Goal: Information Seeking & Learning: Learn about a topic

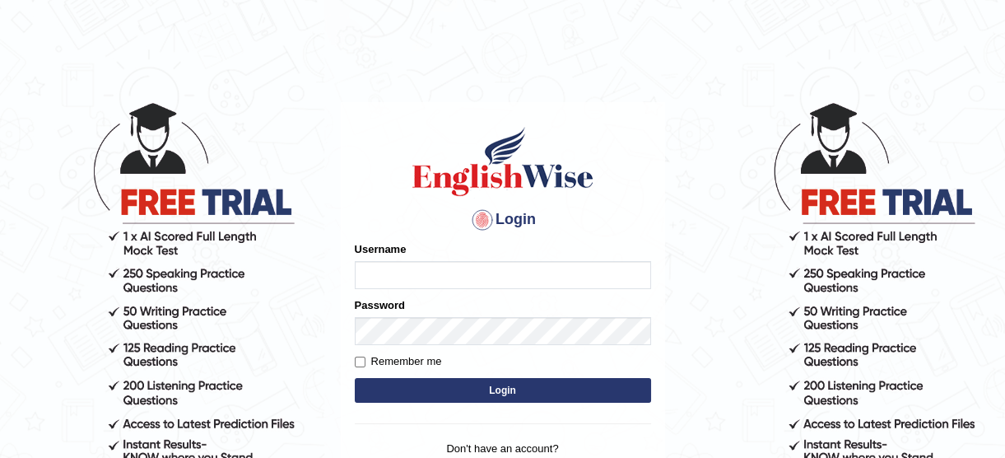
type input "lyn03"
click at [437, 397] on button "Login" at bounding box center [503, 390] width 296 height 25
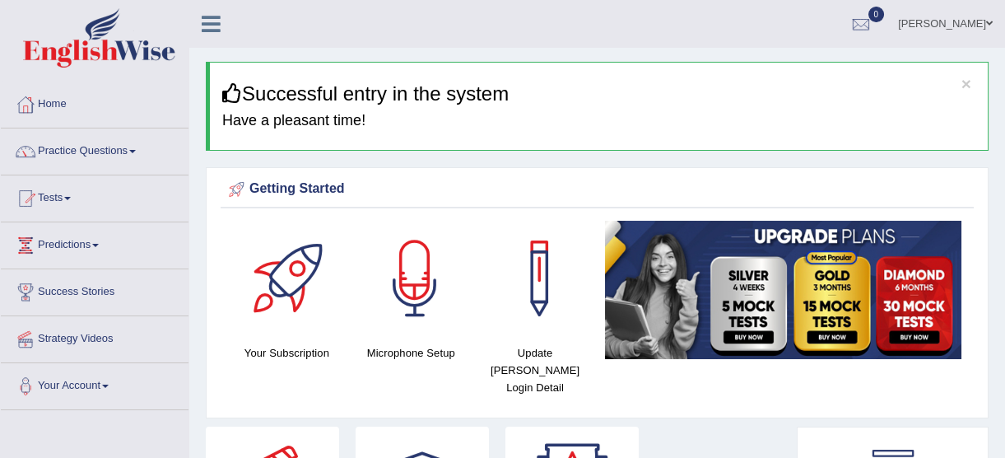
click at [134, 152] on span at bounding box center [132, 151] width 7 height 3
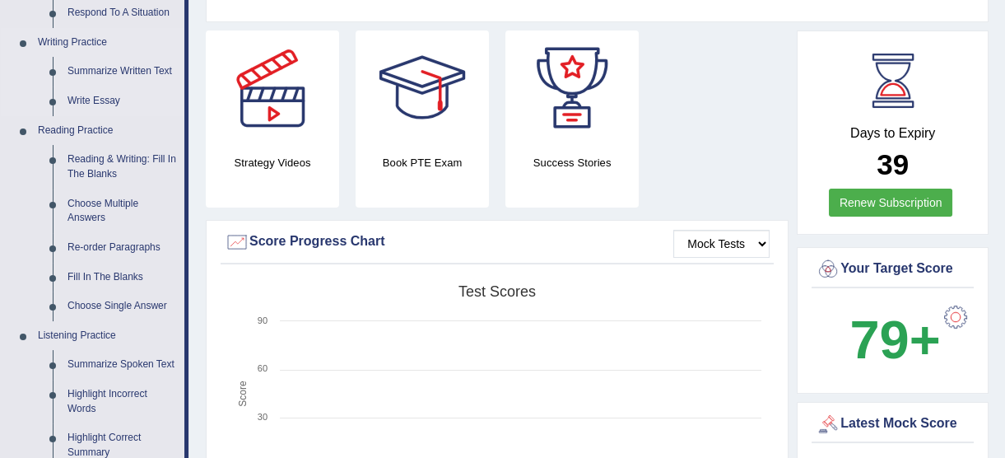
scroll to position [449, 0]
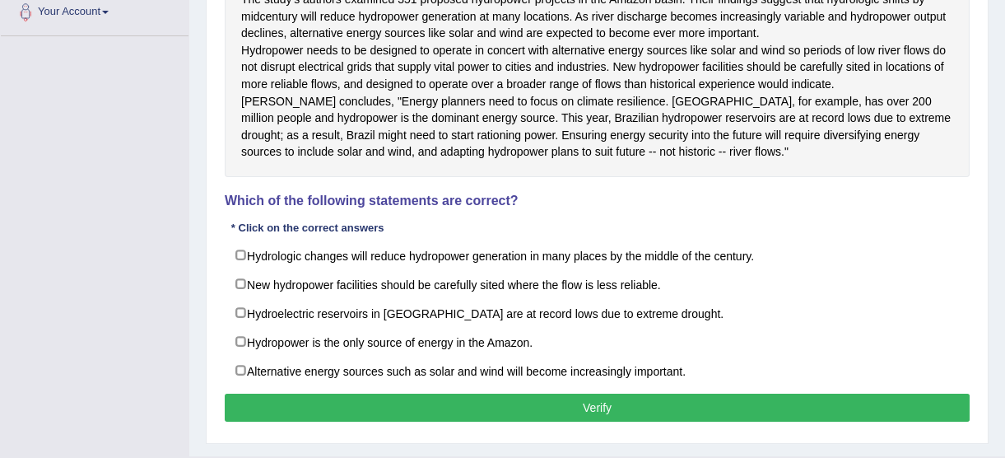
scroll to position [462, 0]
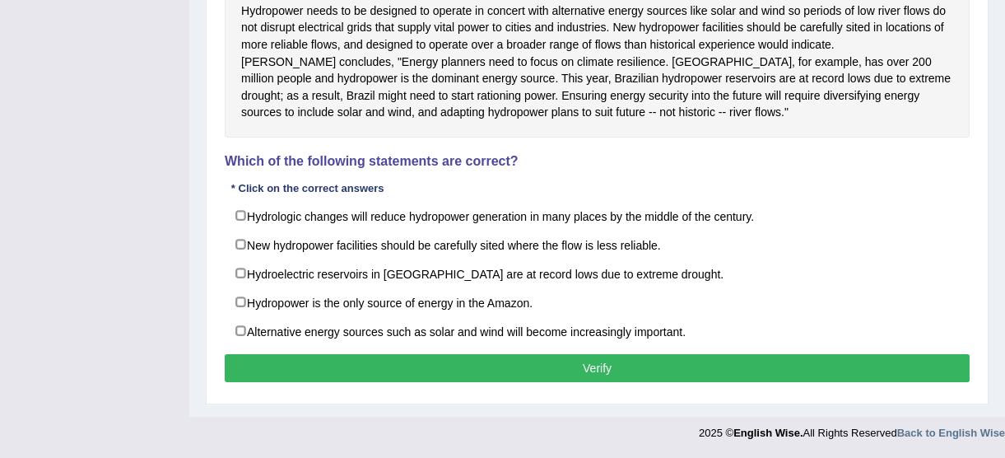
click at [672, 421] on div at bounding box center [502, 429] width 1005 height 24
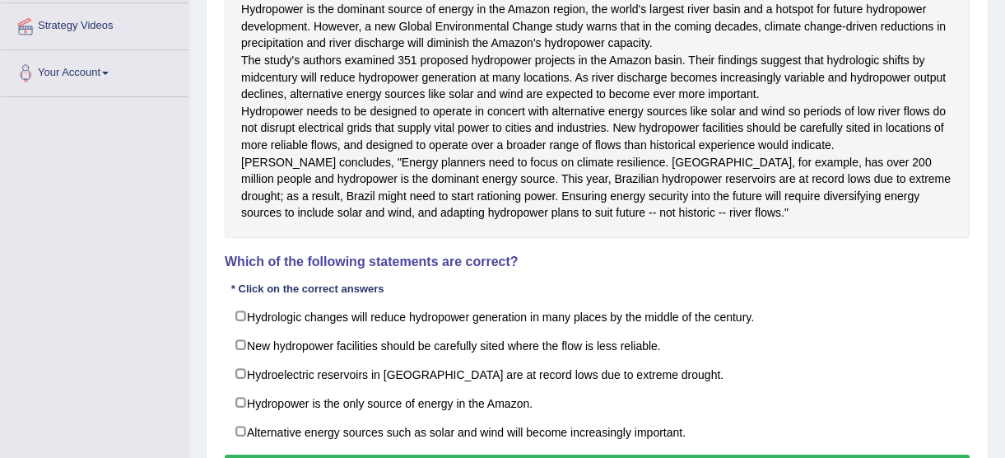
scroll to position [387, 0]
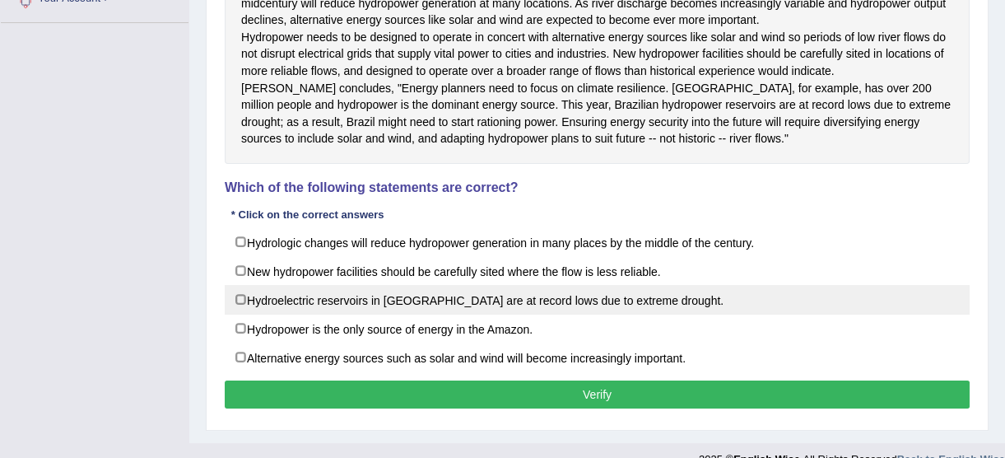
click at [244, 314] on label "Hydroelectric reservoirs in Brazil are at record lows due to extreme drought." at bounding box center [597, 300] width 745 height 30
checkbox input "true"
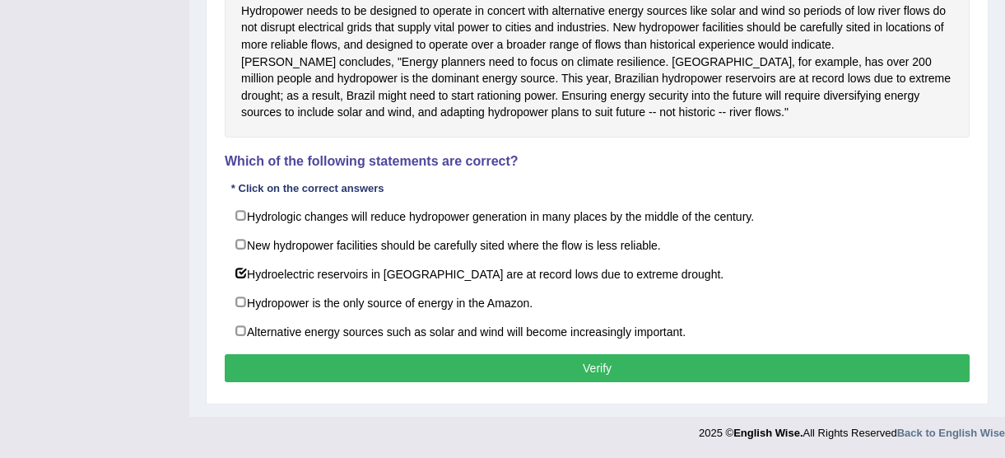
scroll to position [462, 0]
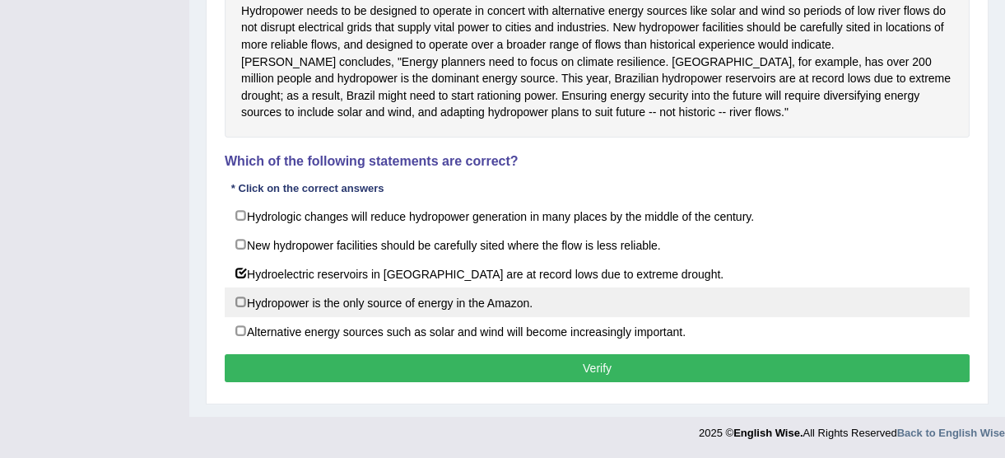
click at [239, 305] on label "Hydropower is the only source of energy in the Amazon." at bounding box center [597, 302] width 745 height 30
checkbox input "true"
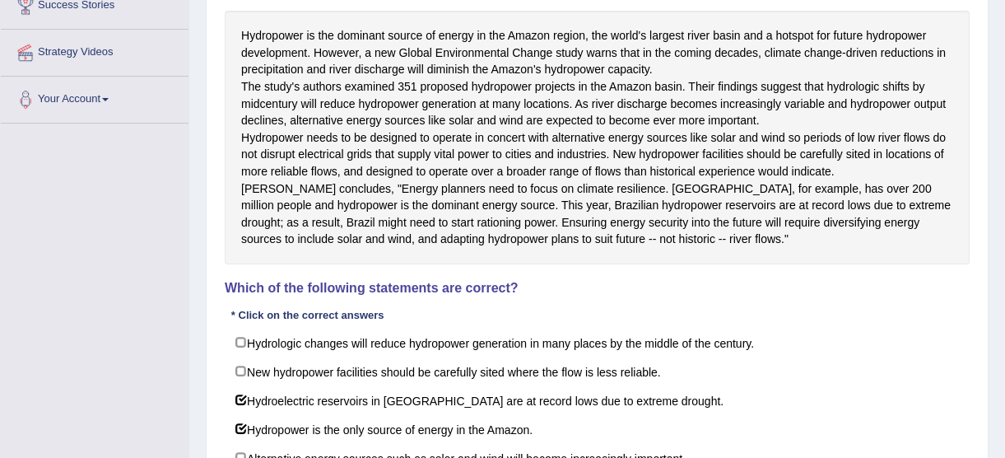
scroll to position [313, 0]
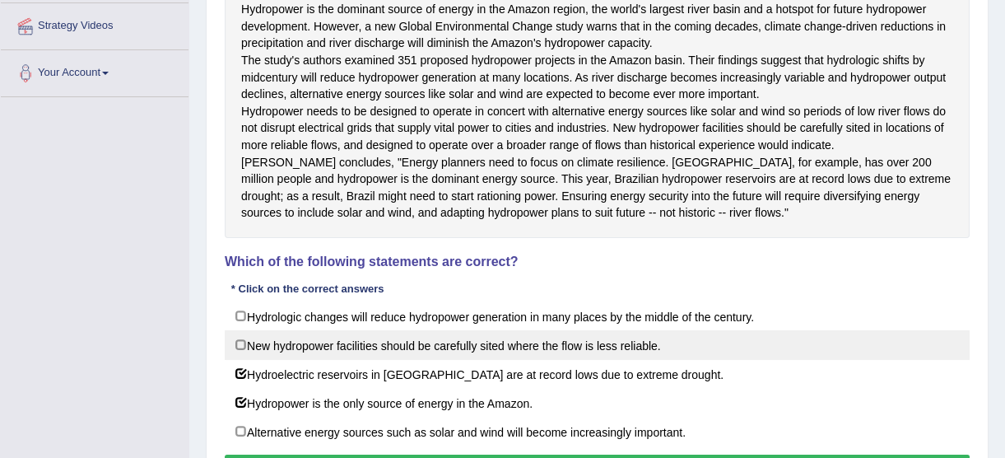
click at [235, 360] on label "New hydropower facilities should be carefully sited where the flow is less reli…" at bounding box center [597, 345] width 745 height 30
click at [240, 360] on label "New hydropower facilities should be carefully sited where the flow is less reli…" at bounding box center [597, 345] width 745 height 30
checkbox input "false"
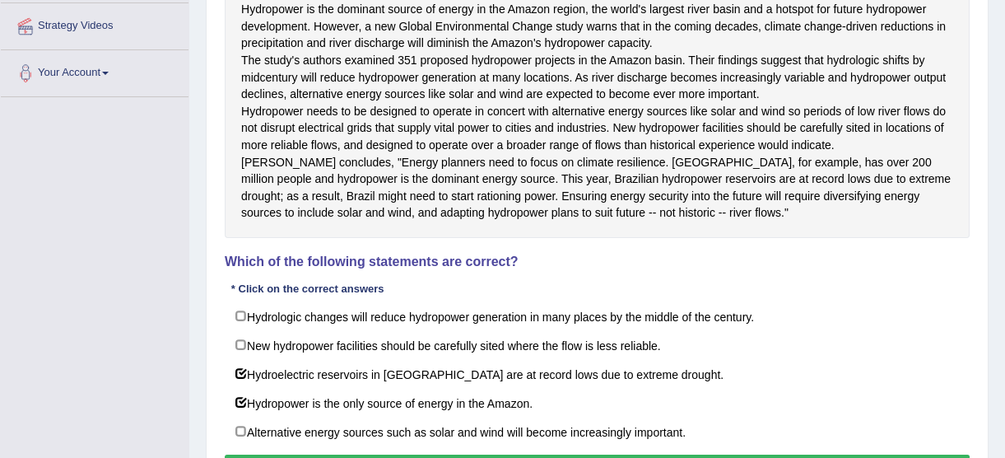
scroll to position [387, 0]
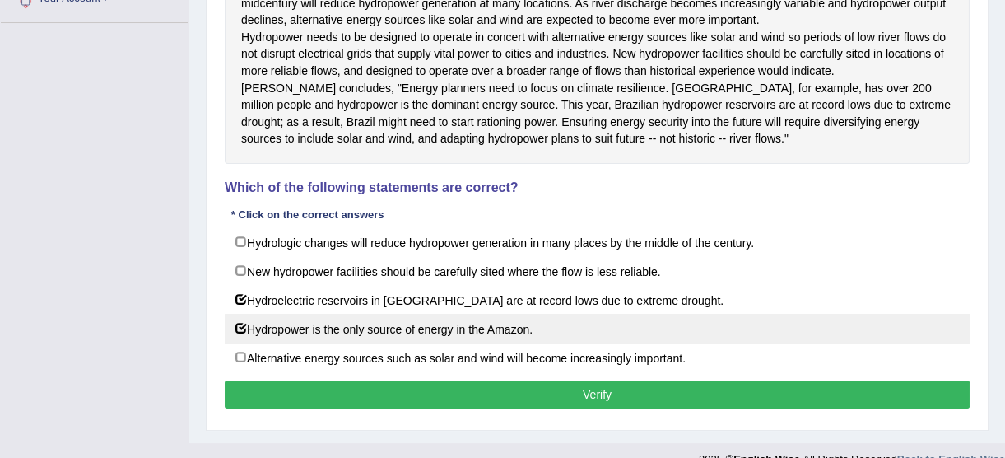
click at [240, 343] on label "Hydropower is the only source of energy in the Amazon." at bounding box center [597, 329] width 745 height 30
checkbox input "false"
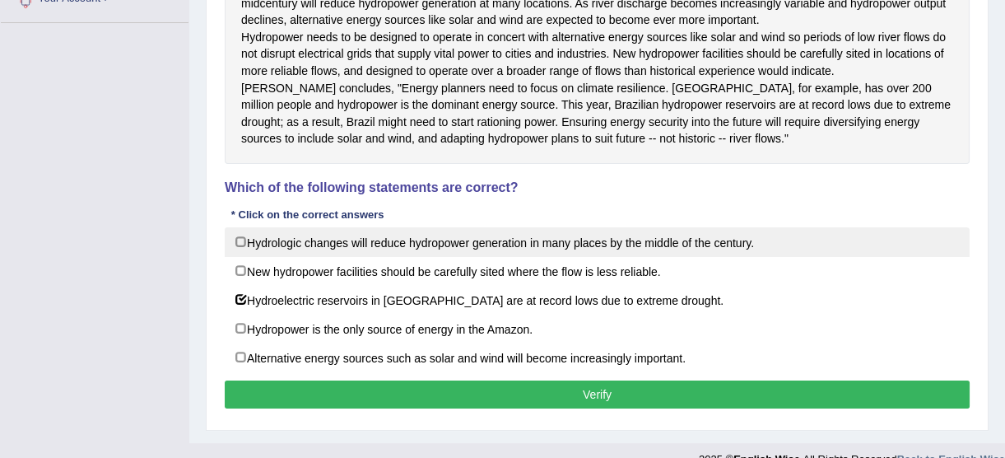
click at [243, 257] on label "Hydrologic changes will reduce hydropower generation in many places by the midd…" at bounding box center [597, 242] width 745 height 30
checkbox input "true"
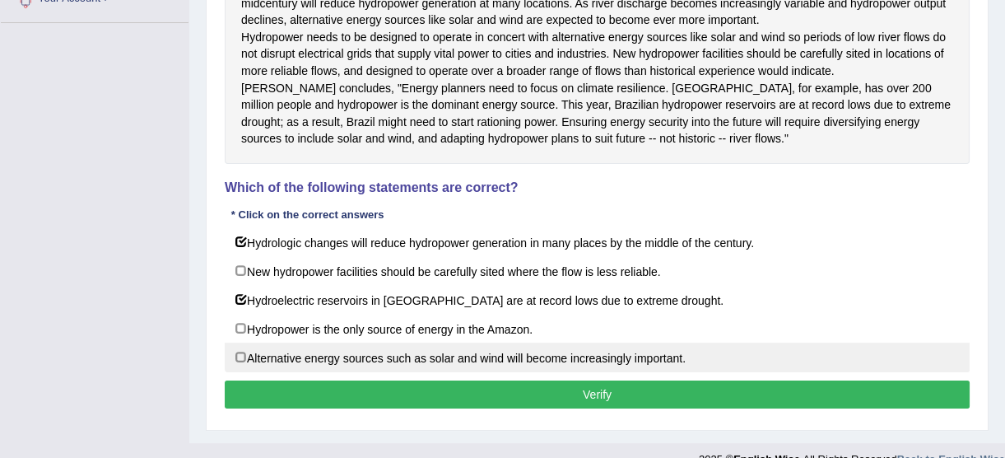
click at [243, 372] on label "Alternative energy sources such as solar and wind will become increasingly impo…" at bounding box center [597, 357] width 745 height 30
checkbox input "true"
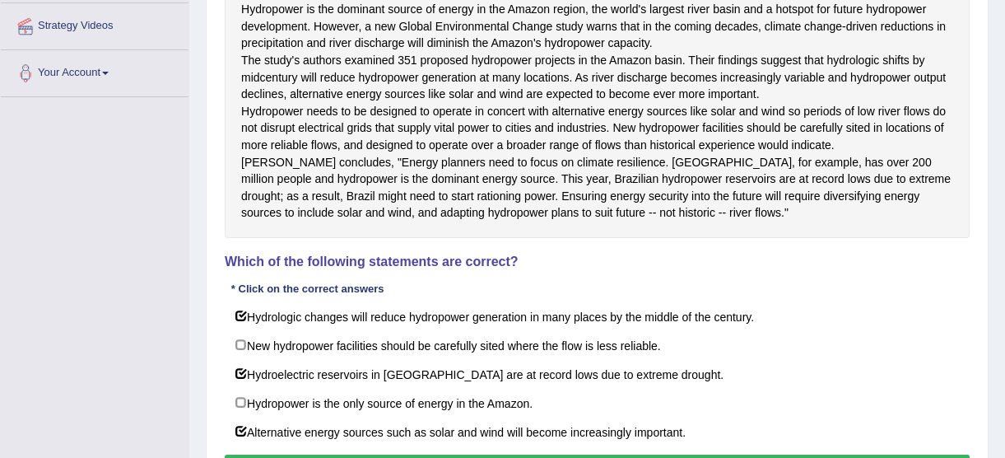
scroll to position [462, 0]
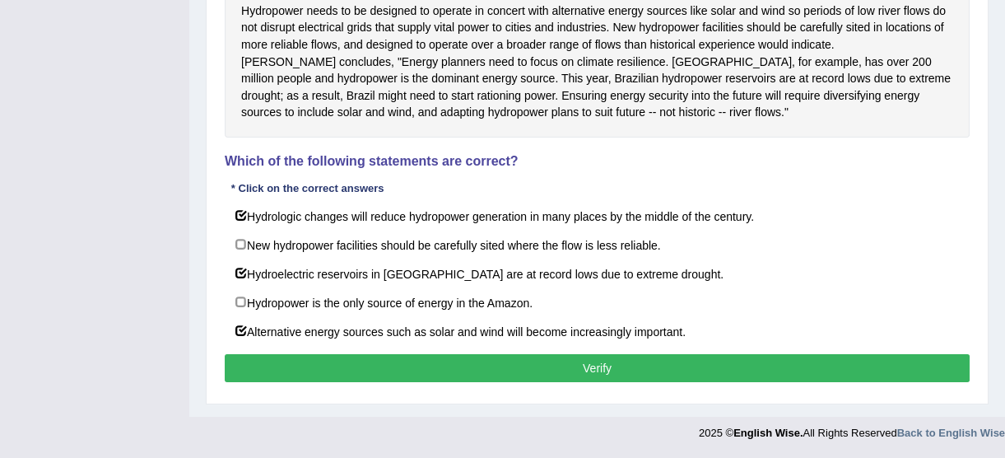
click at [629, 367] on button "Verify" at bounding box center [597, 368] width 745 height 28
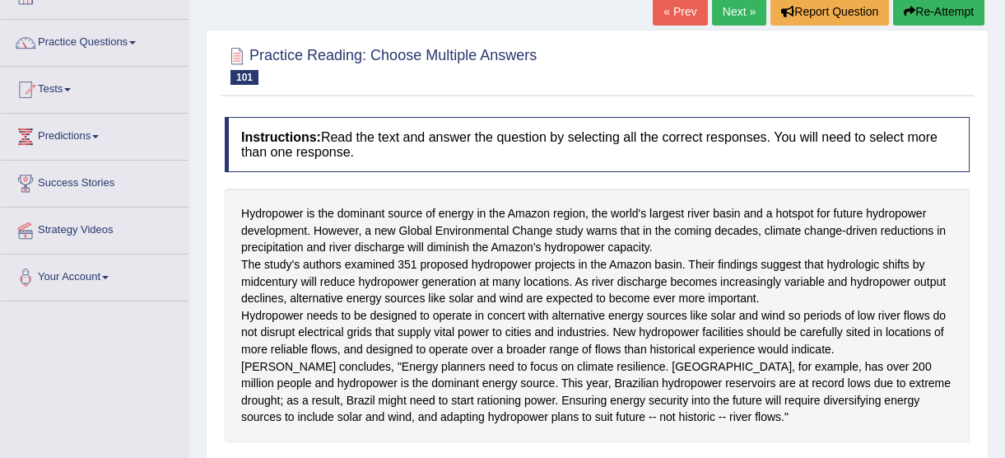
scroll to position [0, 0]
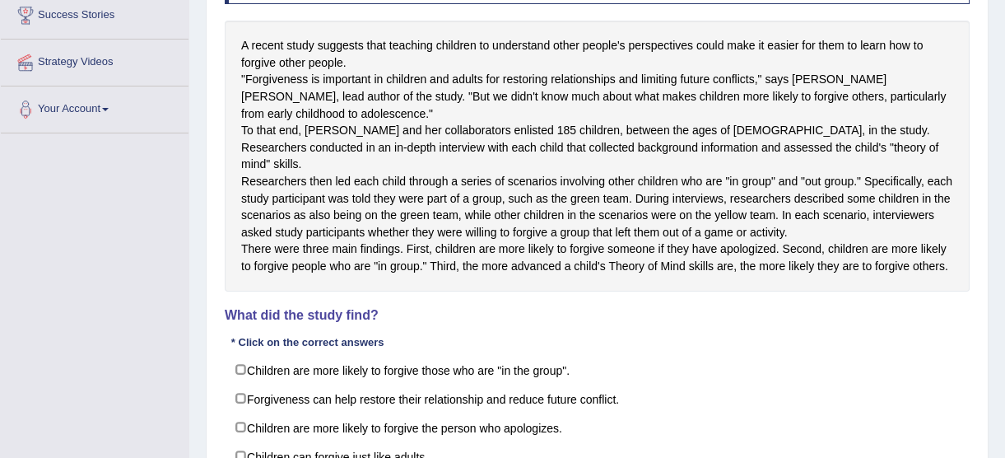
scroll to position [299, 0]
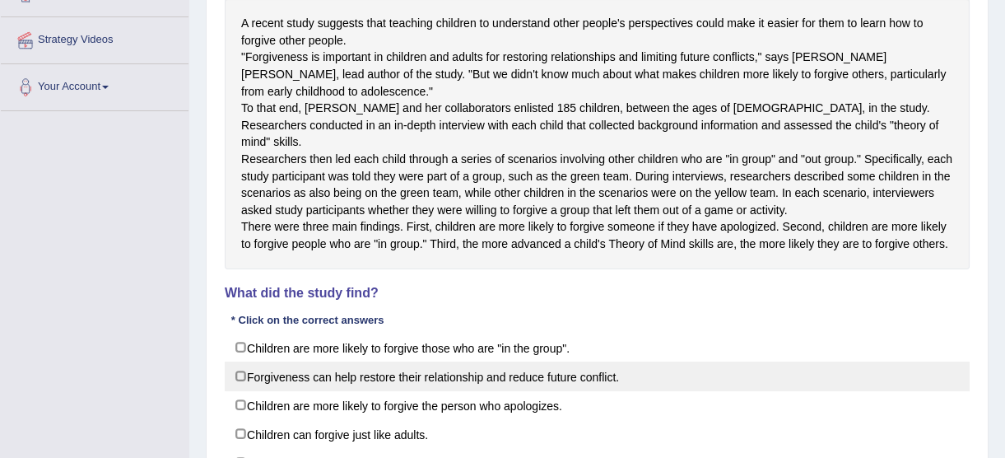
click at [240, 391] on label "Forgiveness can help restore their relationship and reduce future conflict." at bounding box center [597, 376] width 745 height 30
checkbox input "true"
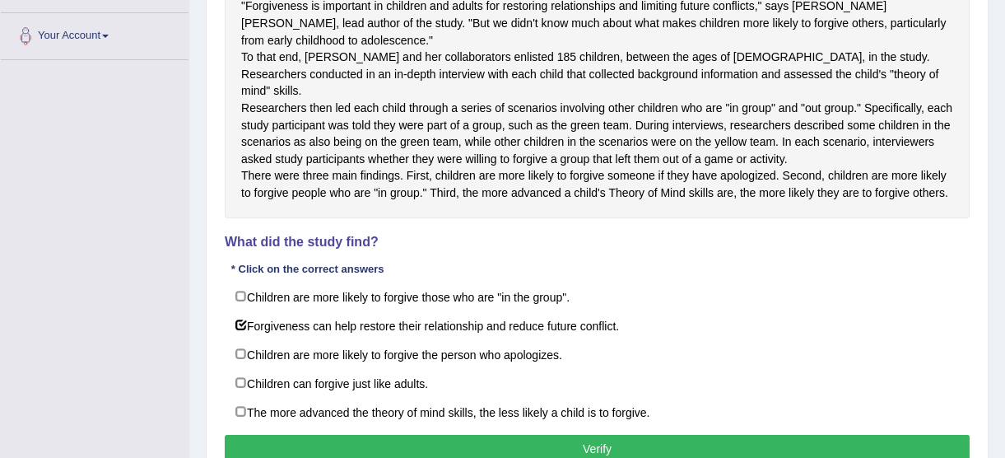
scroll to position [374, 0]
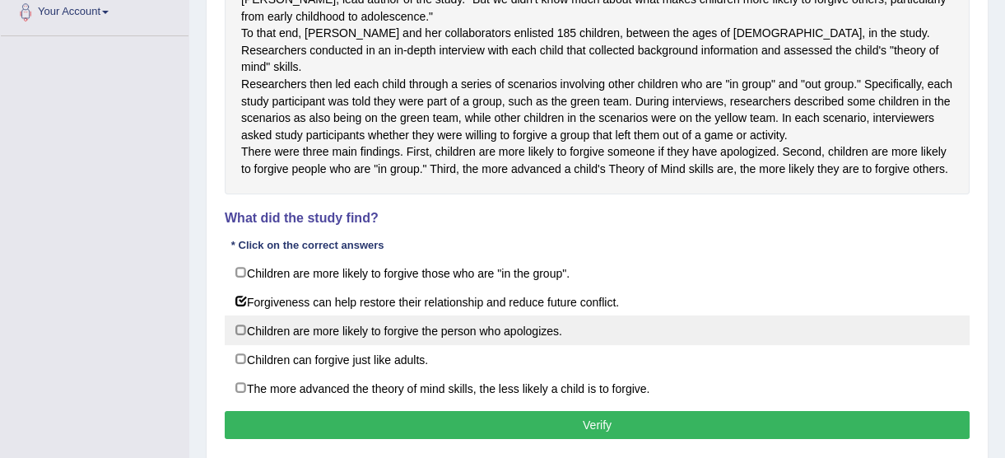
click at [239, 345] on label "Children are more likely to forgive the person who apologizes." at bounding box center [597, 330] width 745 height 30
checkbox input "true"
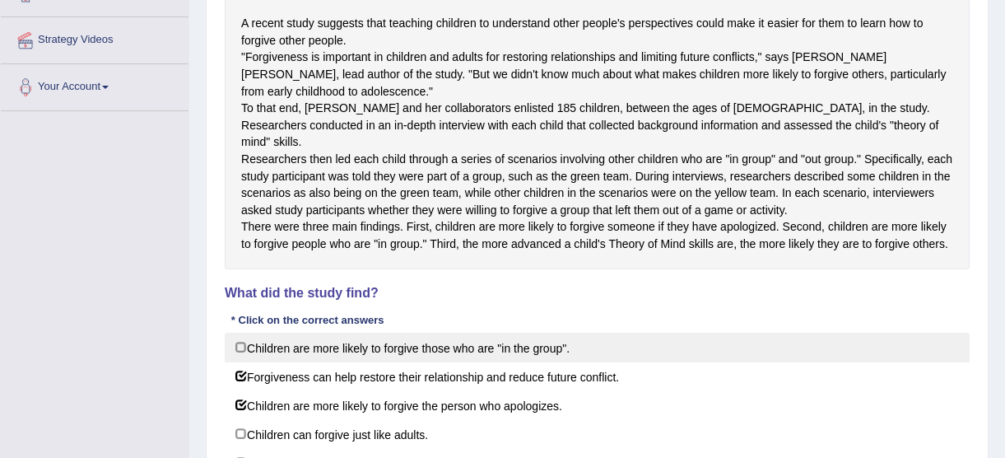
click at [239, 362] on label "Children are more likely to forgive those who are "in the group"." at bounding box center [597, 348] width 745 height 30
checkbox input "true"
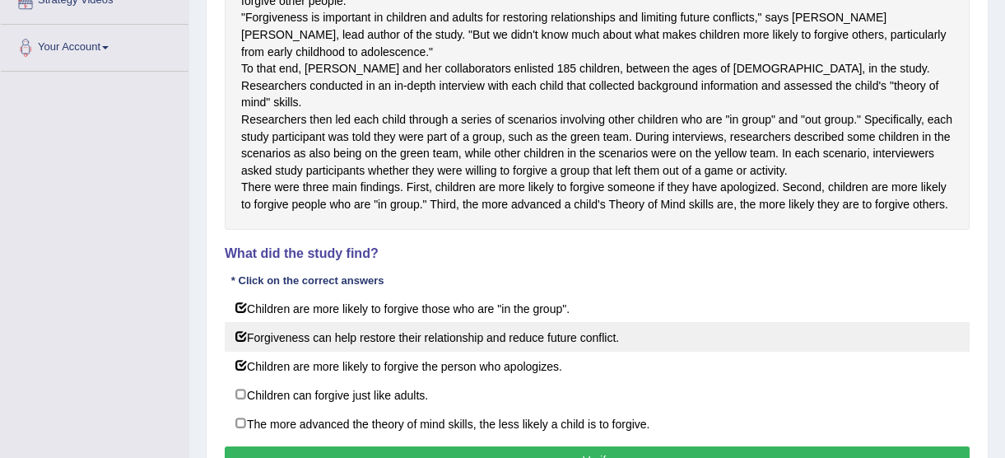
scroll to position [374, 0]
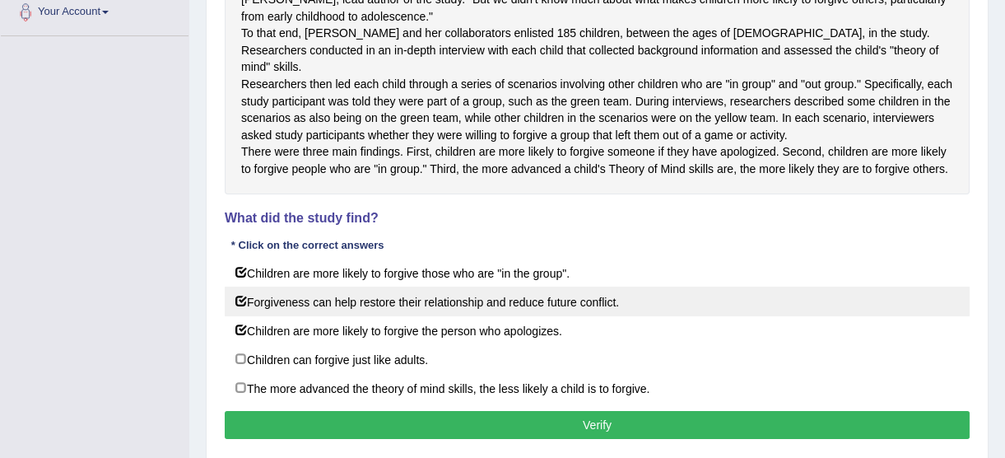
click at [239, 316] on label "Forgiveness can help restore their relationship and reduce future conflict." at bounding box center [597, 301] width 745 height 30
checkbox input "false"
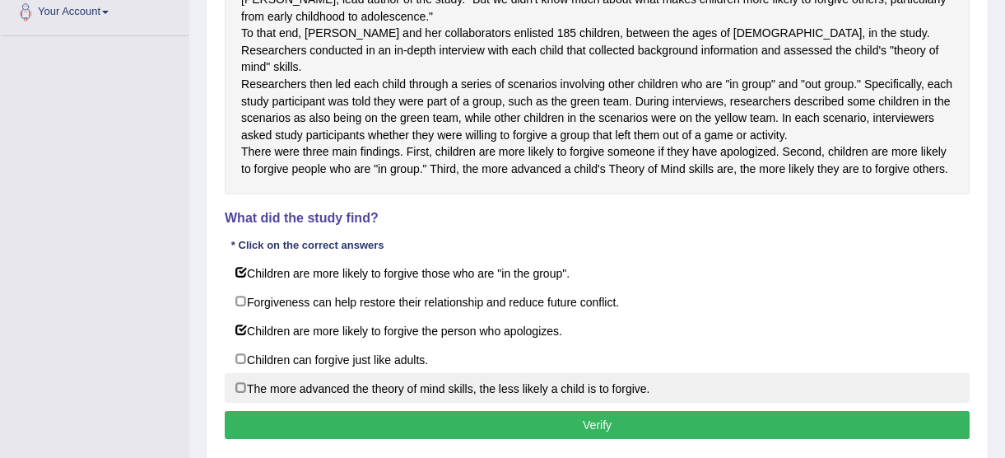
click at [240, 403] on label "The more advanced the theory of mind skills, the less likely a child is to forg…" at bounding box center [597, 388] width 745 height 30
checkbox input "true"
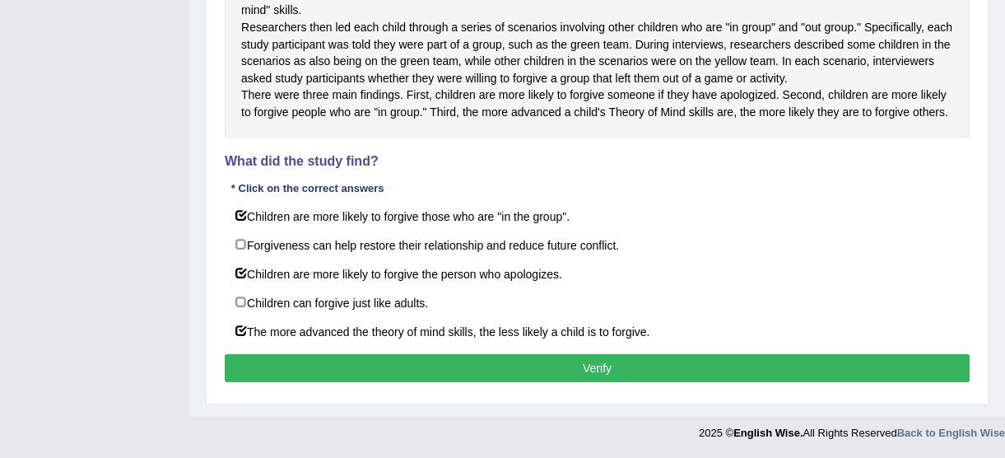
scroll to position [478, 0]
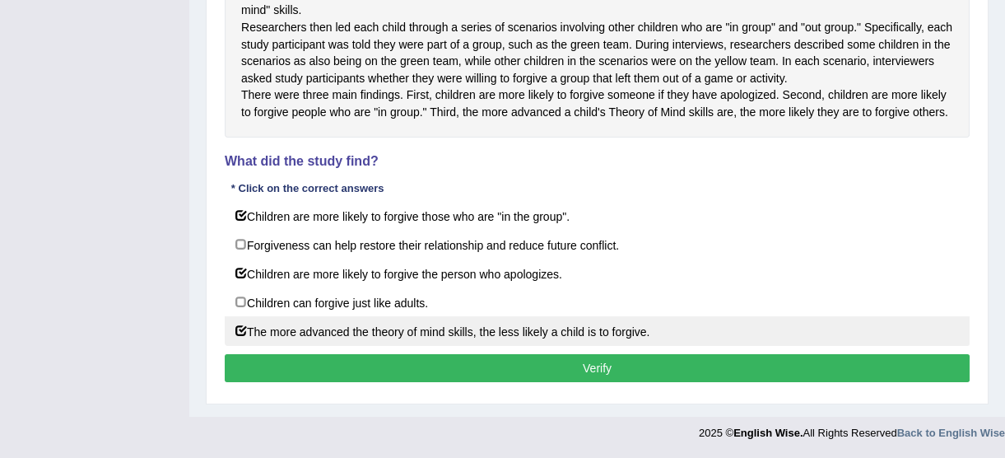
click at [747, 372] on button "Verify" at bounding box center [597, 368] width 745 height 28
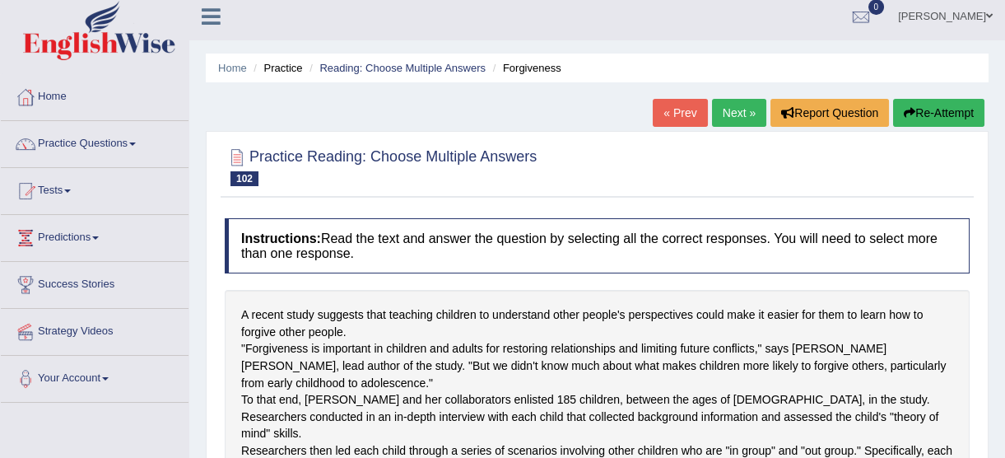
scroll to position [0, 0]
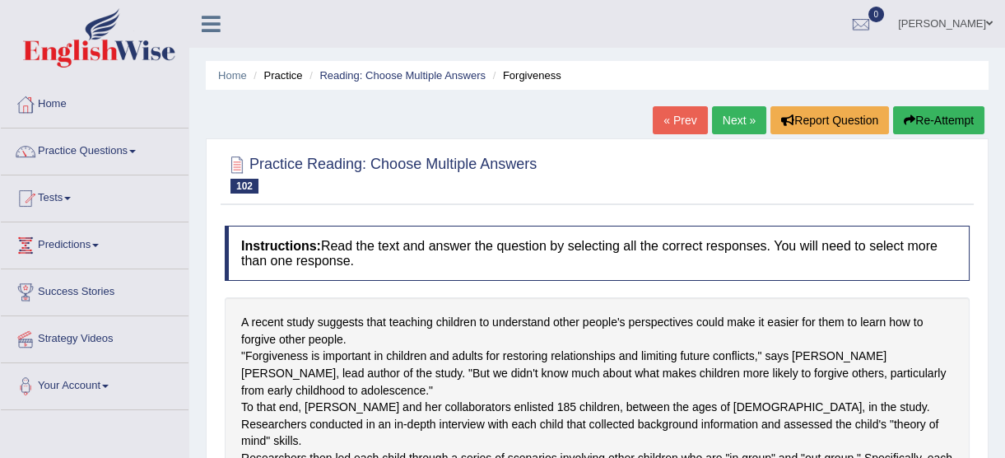
click at [729, 115] on link "Next »" at bounding box center [739, 120] width 54 height 28
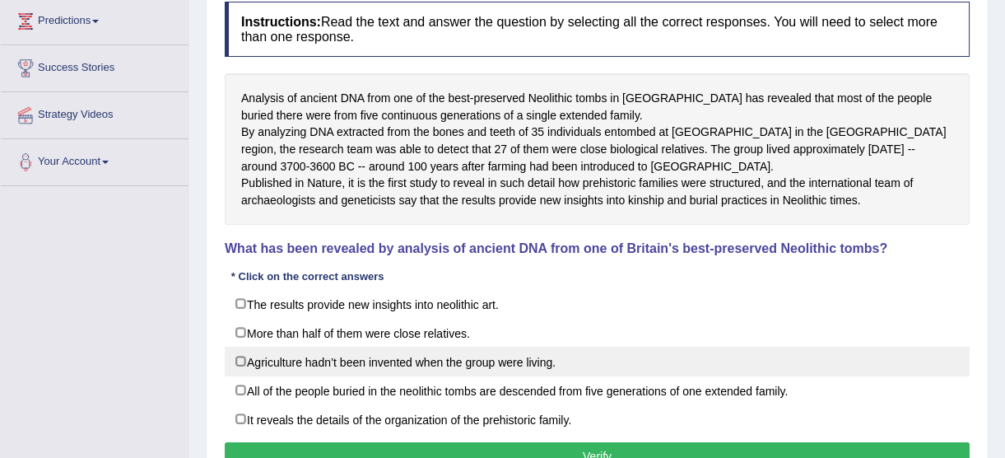
scroll to position [299, 0]
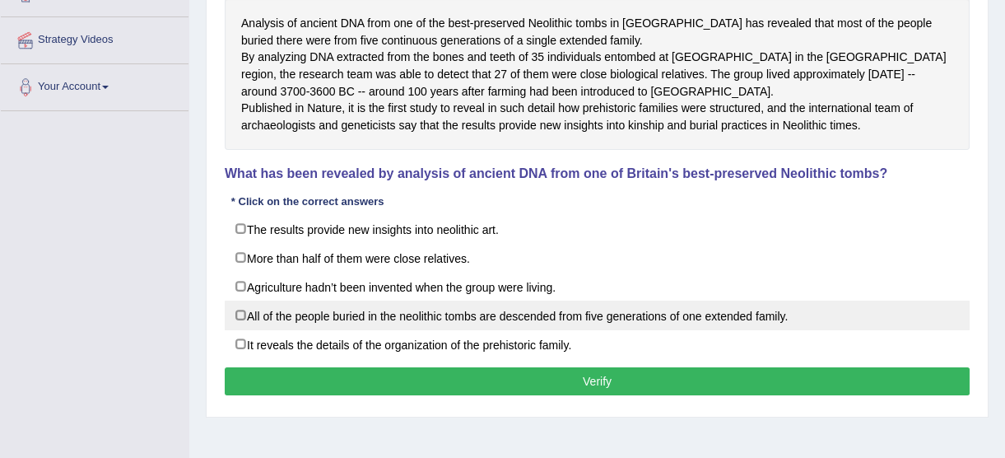
click at [240, 330] on label "All of the people buried in the neolithic tombs are descended from five generat…" at bounding box center [597, 315] width 745 height 30
checkbox input "true"
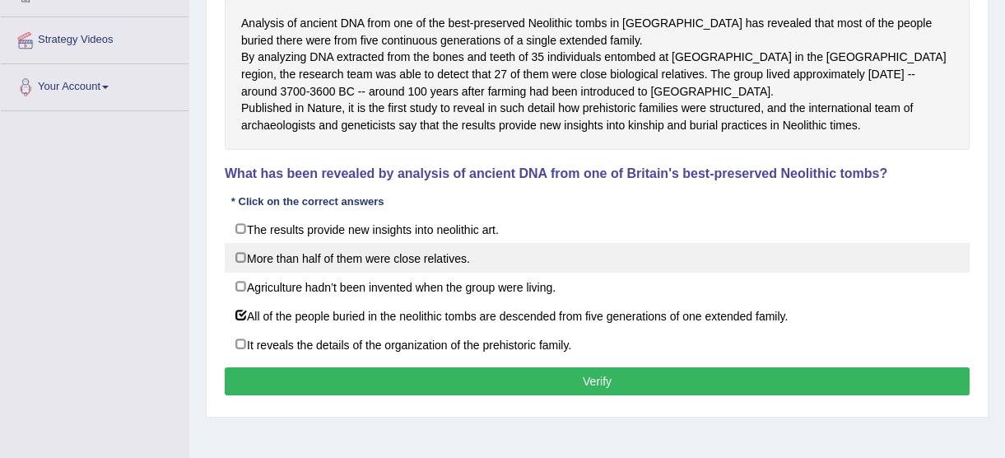
click at [245, 272] on label "More than half of them were close relatives." at bounding box center [597, 258] width 745 height 30
checkbox input "true"
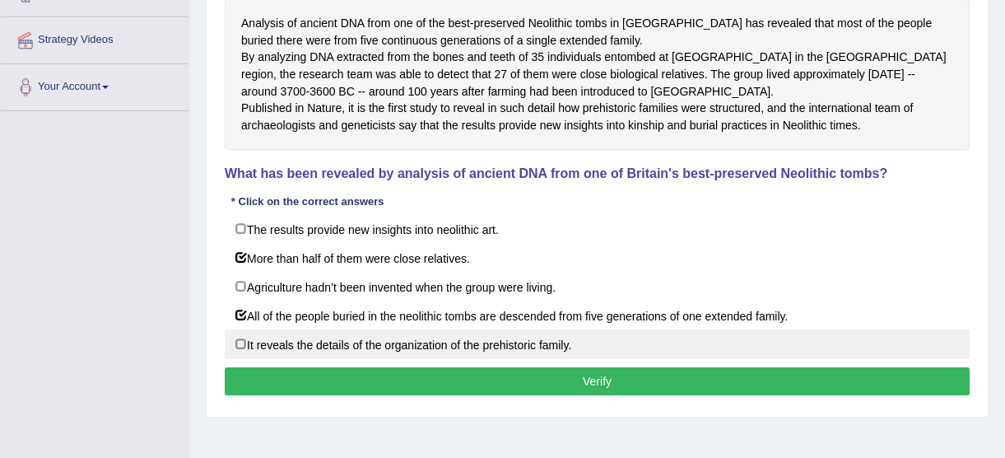
click at [240, 359] on label "It reveals the details of the organization of the prehistoric family." at bounding box center [597, 344] width 745 height 30
checkbox input "true"
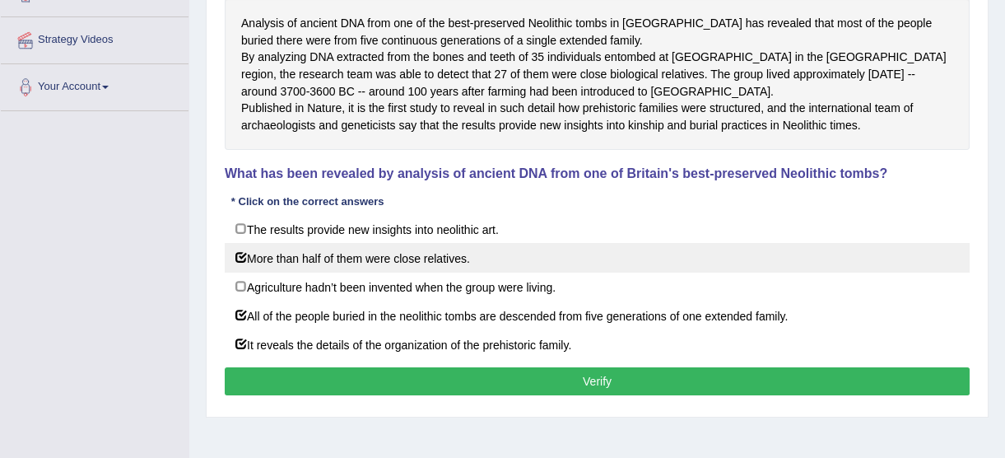
scroll to position [224, 0]
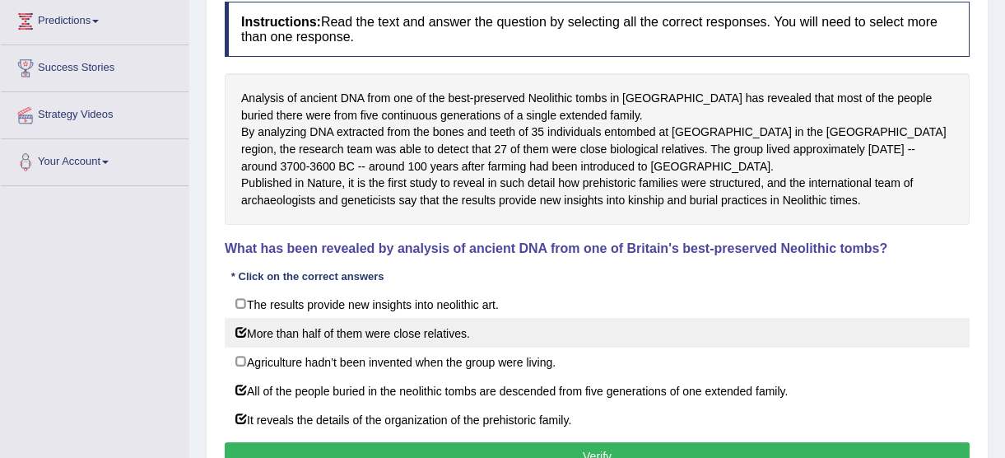
click at [241, 347] on label "More than half of them were close relatives." at bounding box center [597, 333] width 745 height 30
checkbox input "false"
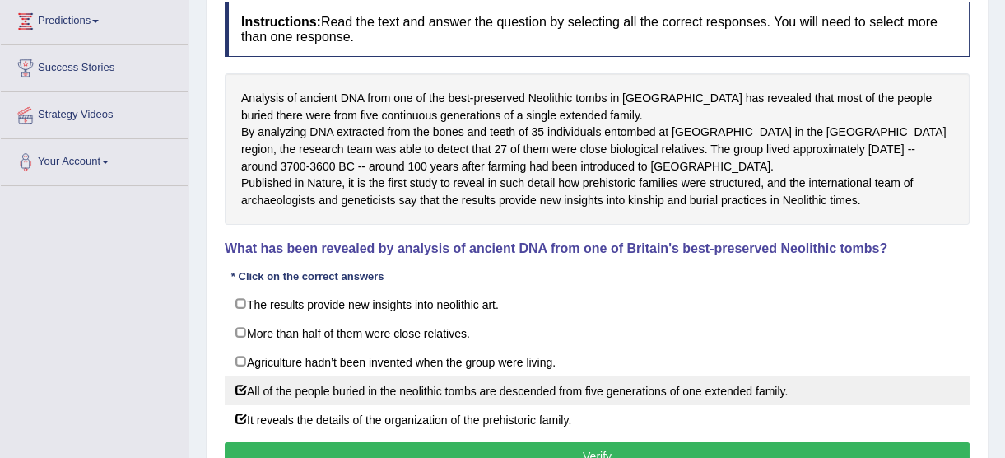
click at [241, 405] on label "All of the people buried in the neolithic tombs are descended from five generat…" at bounding box center [597, 390] width 745 height 30
checkbox input "false"
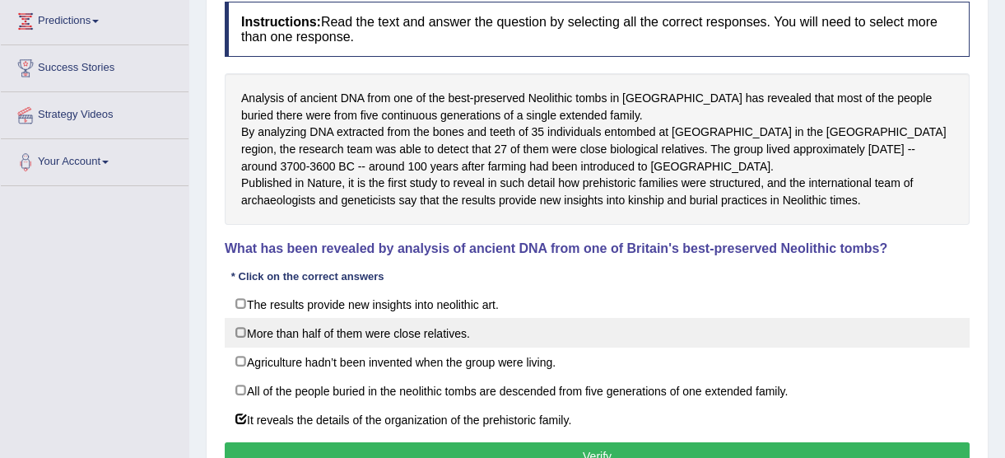
click at [239, 347] on label "More than half of them were close relatives." at bounding box center [597, 333] width 745 height 30
checkbox input "true"
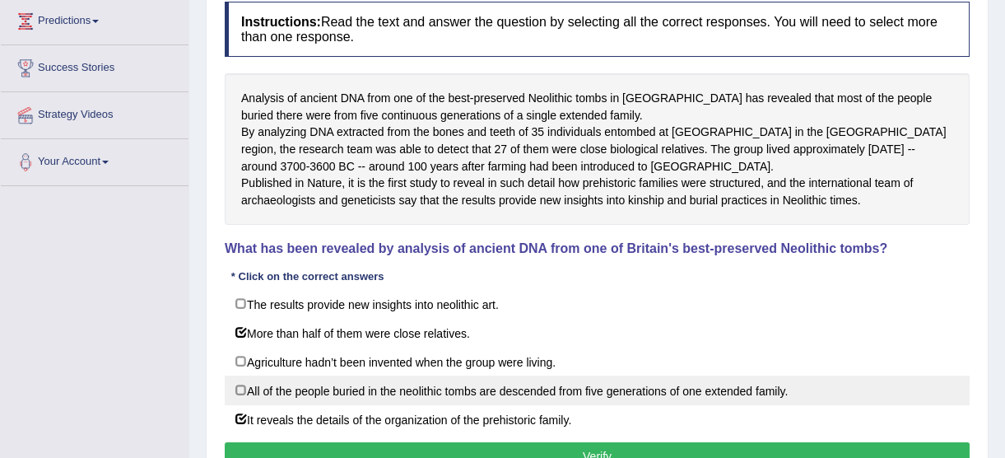
click at [240, 405] on label "All of the people buried in the neolithic tombs are descended from five generat…" at bounding box center [597, 390] width 745 height 30
click at [239, 405] on label "All of the people buried in the neolithic tombs are descended from five generat…" at bounding box center [597, 390] width 745 height 30
checkbox input "false"
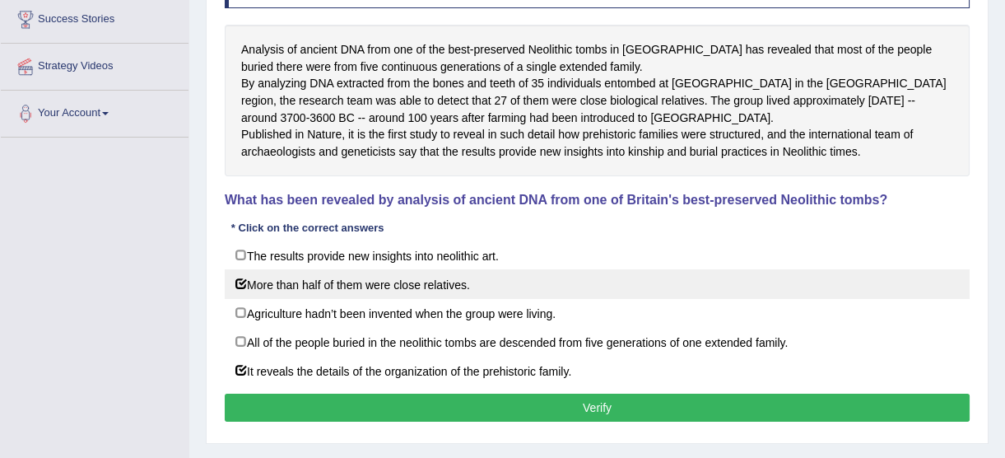
scroll to position [299, 0]
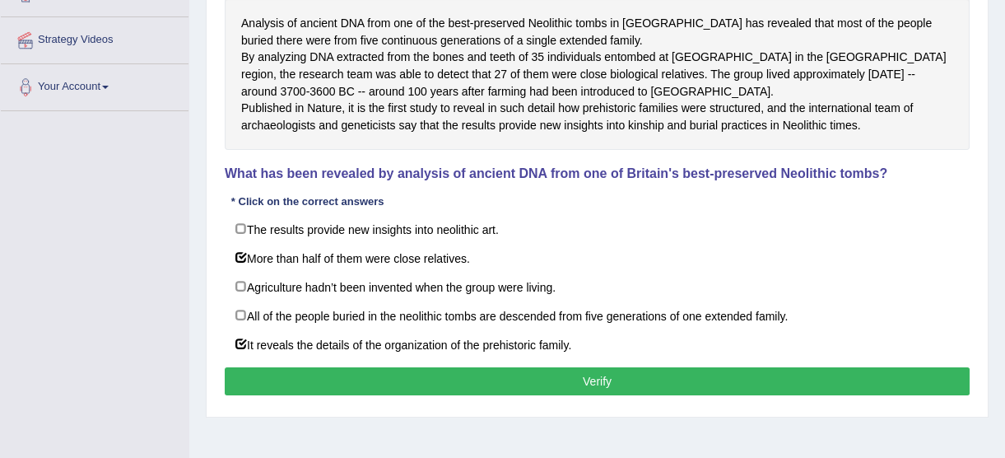
click at [594, 395] on button "Verify" at bounding box center [597, 381] width 745 height 28
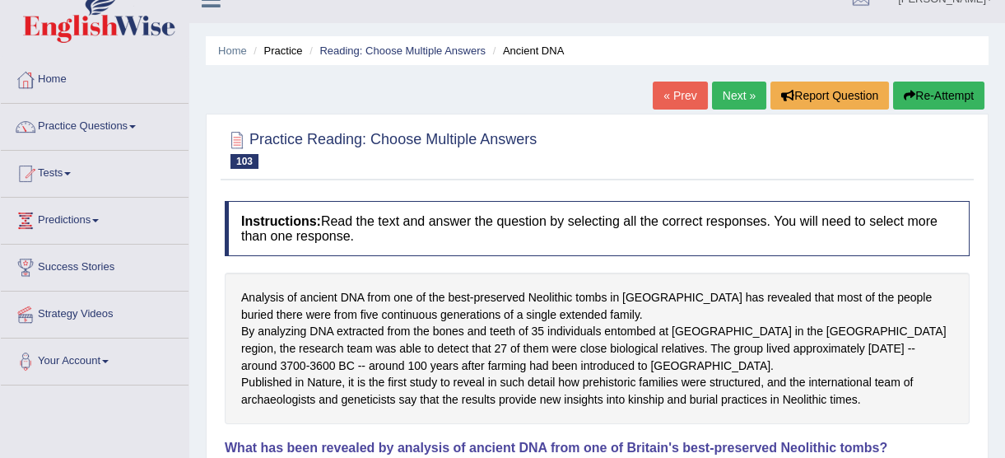
scroll to position [0, 0]
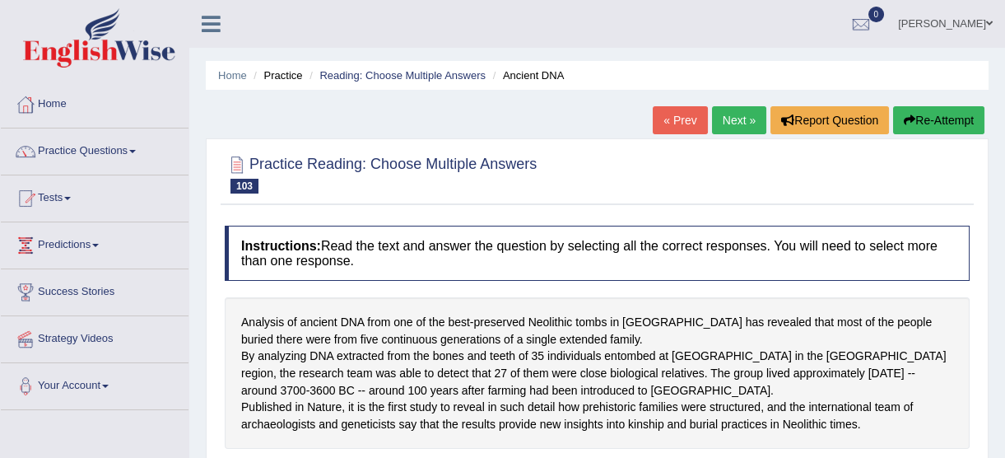
click at [736, 123] on link "Next »" at bounding box center [739, 120] width 54 height 28
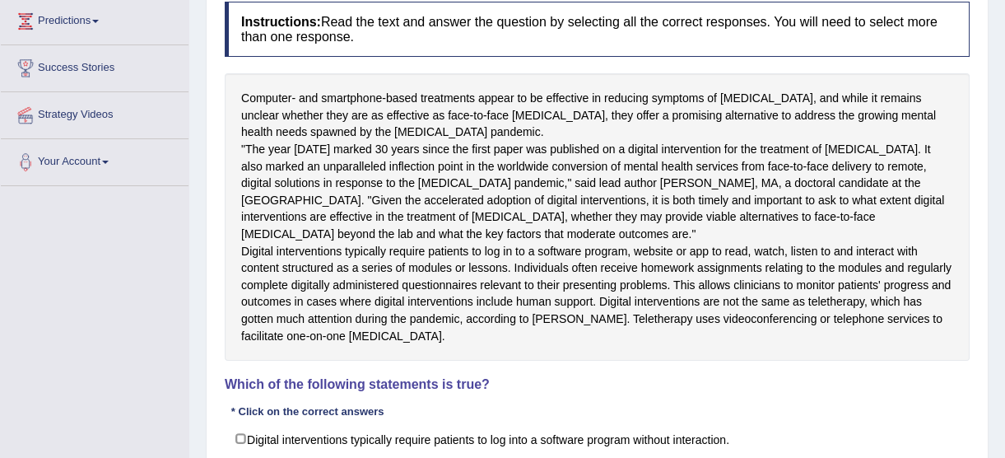
scroll to position [299, 0]
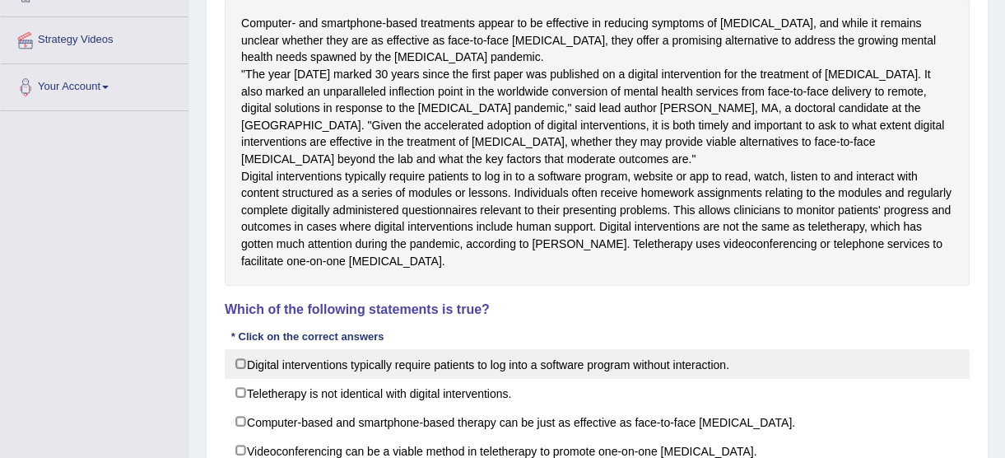
click at [239, 379] on label "Digital interventions typically require patients to log into a software program…" at bounding box center [597, 364] width 745 height 30
checkbox input "true"
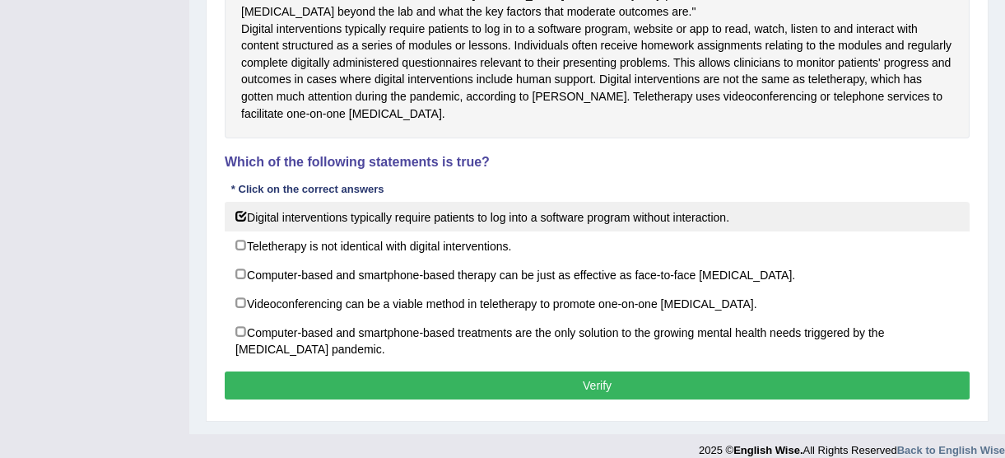
scroll to position [449, 0]
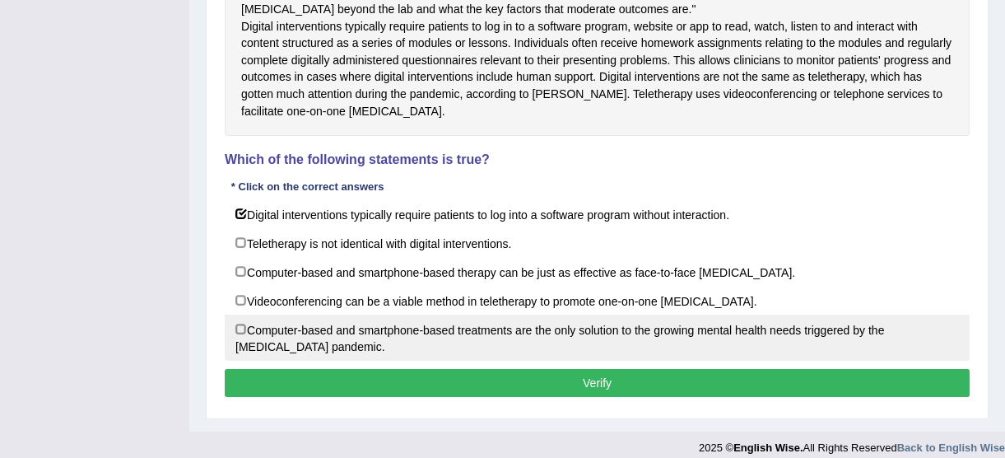
click at [240, 361] on label "Computer-based and smartphone-based treatments are the only solution to the gro…" at bounding box center [597, 337] width 745 height 46
checkbox input "true"
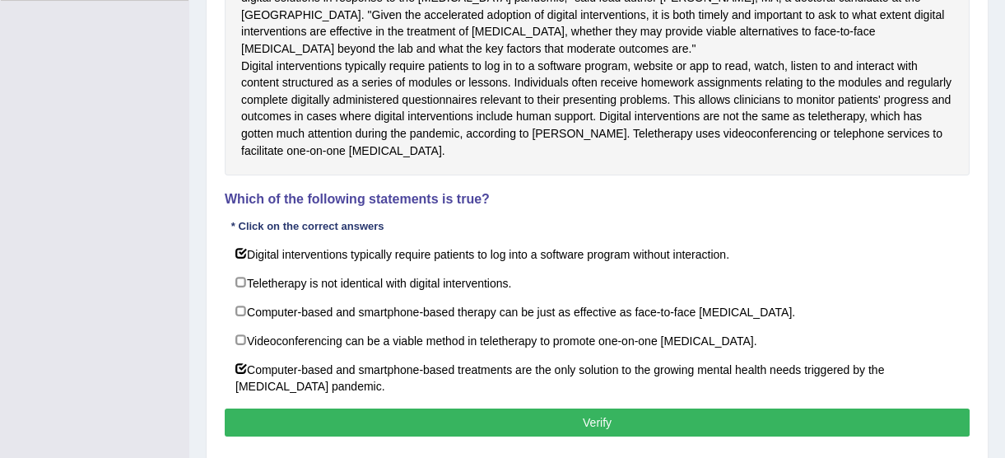
scroll to position [374, 0]
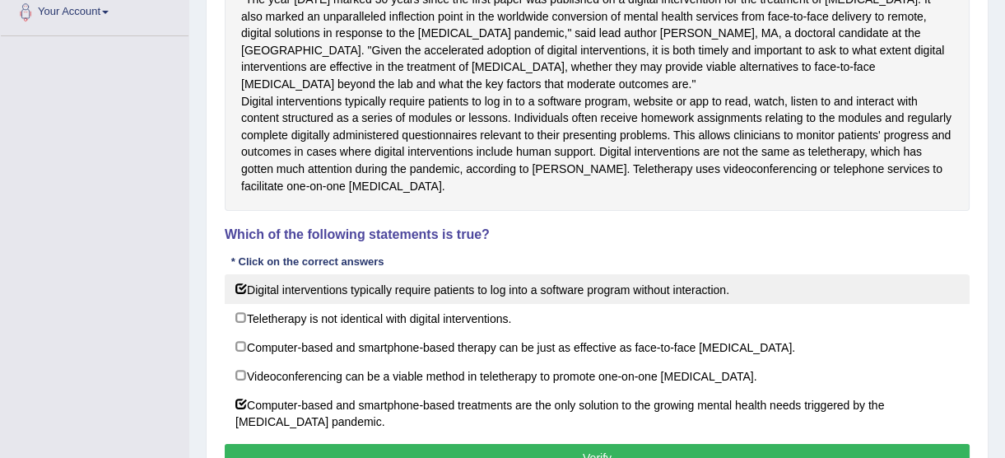
click at [240, 304] on label "Digital interventions typically require patients to log into a software program…" at bounding box center [597, 289] width 745 height 30
checkbox input "false"
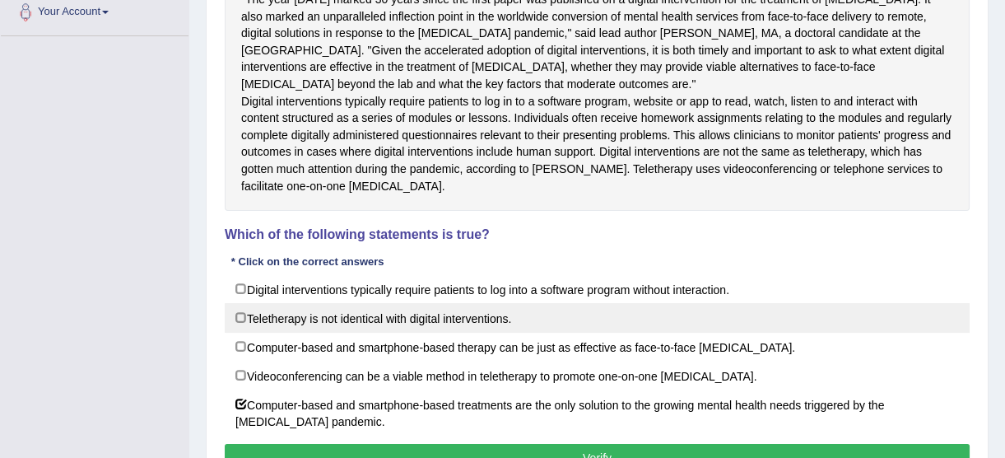
click at [239, 333] on label "Teletherapy is not identical with digital interventions." at bounding box center [597, 318] width 745 height 30
checkbox input "true"
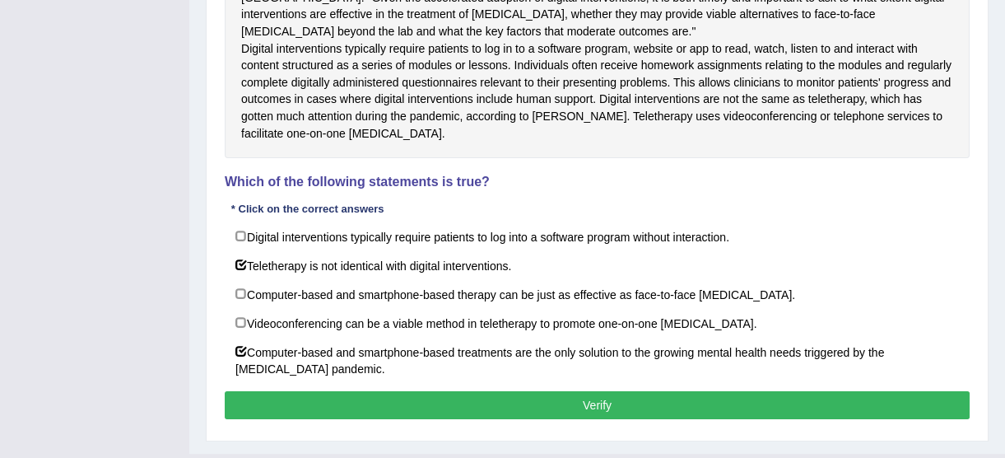
scroll to position [449, 0]
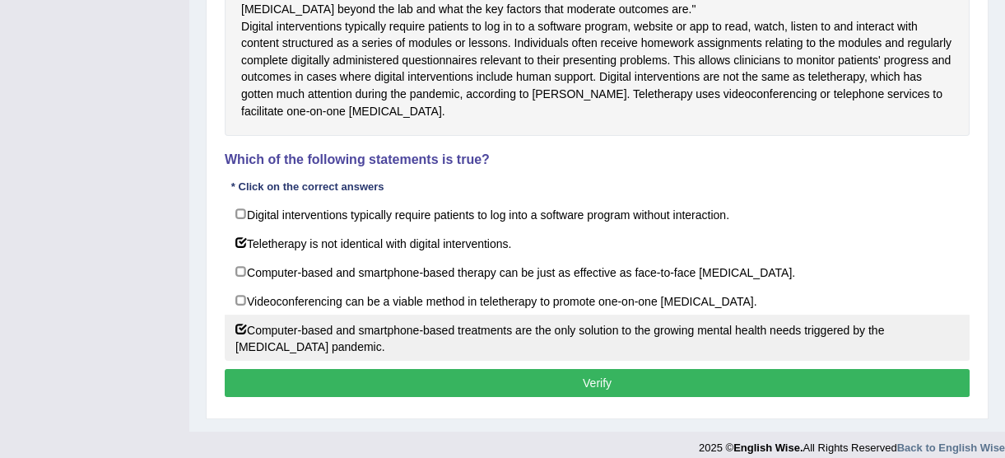
click at [240, 357] on label "Computer-based and smartphone-based treatments are the only solution to the gro…" at bounding box center [597, 337] width 745 height 46
checkbox input "false"
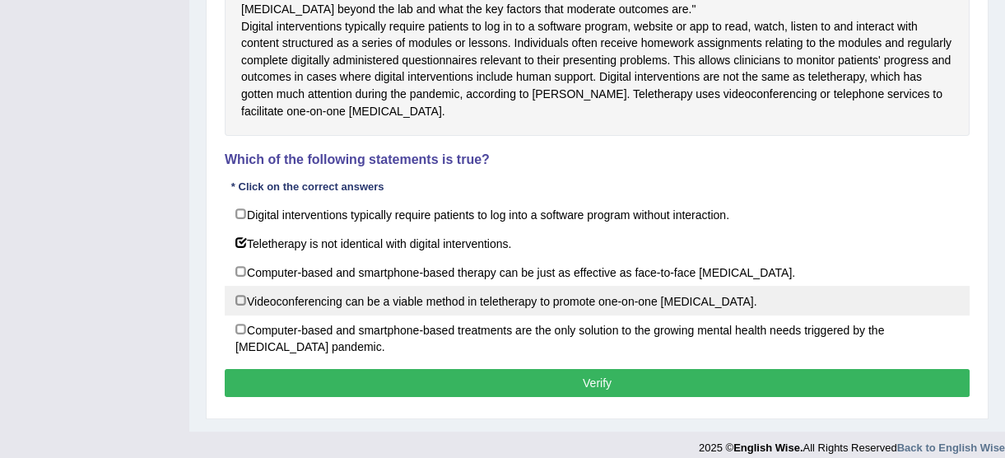
click at [244, 315] on label "Videoconferencing can be a viable method in teletherapy to promote one-on-one p…" at bounding box center [597, 301] width 745 height 30
checkbox input "true"
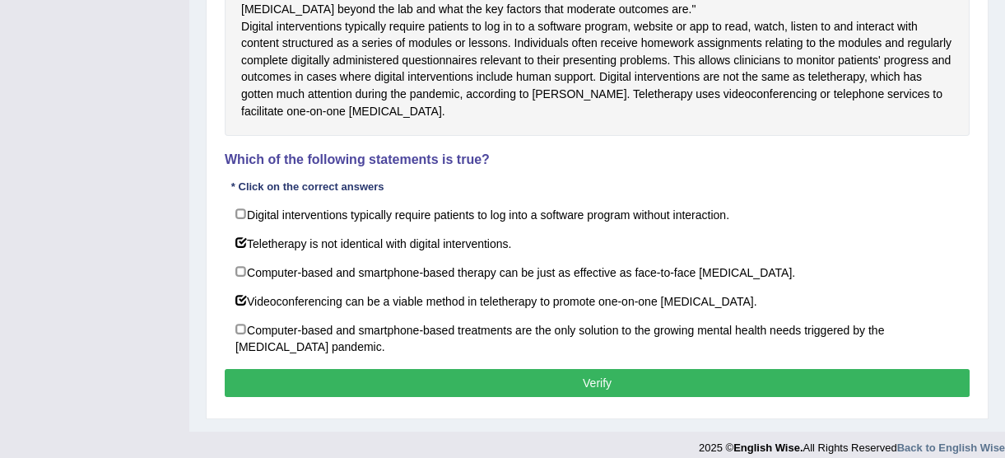
click at [765, 397] on button "Verify" at bounding box center [597, 383] width 745 height 28
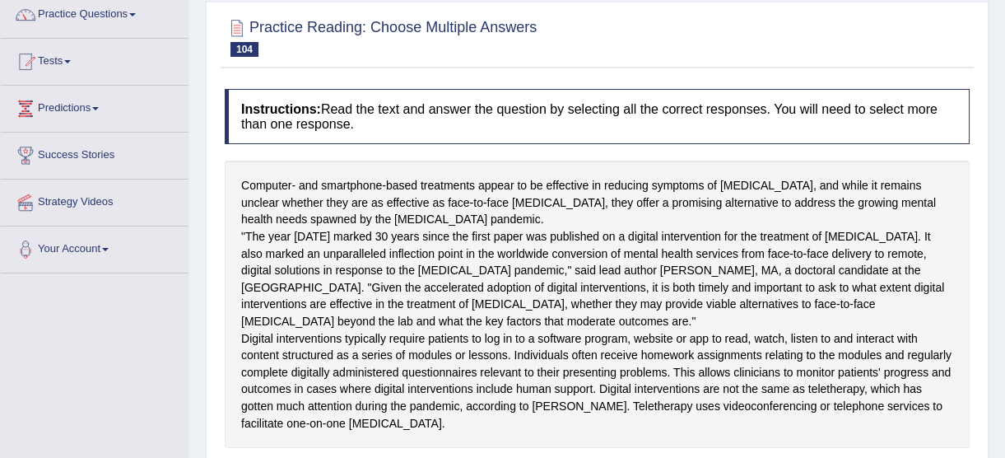
scroll to position [0, 0]
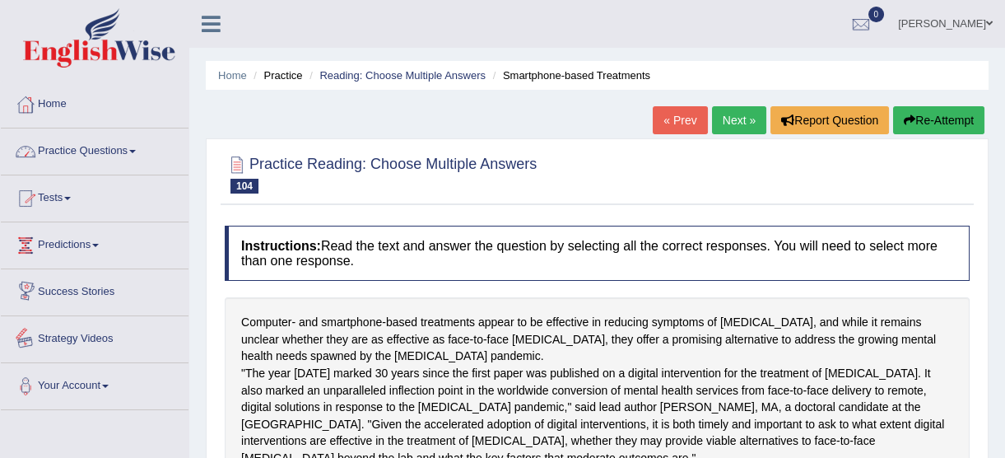
click at [141, 155] on link "Practice Questions" at bounding box center [95, 148] width 188 height 41
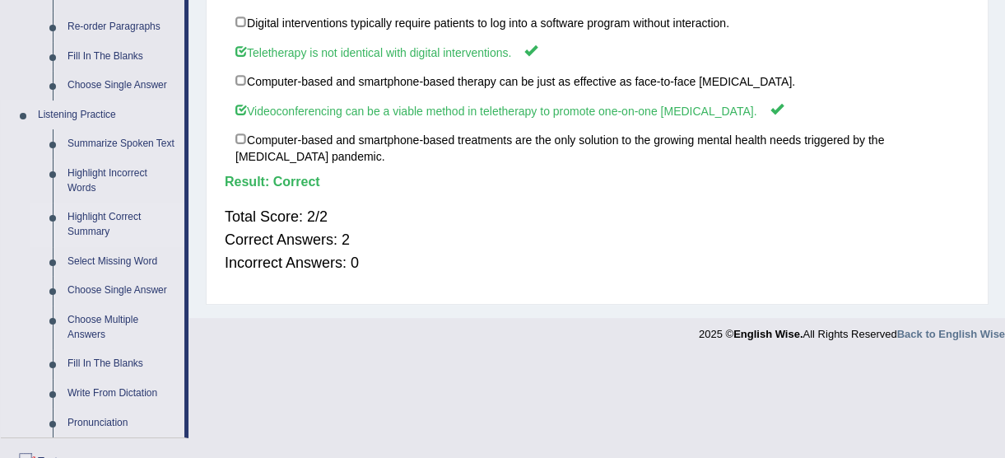
scroll to position [598, 0]
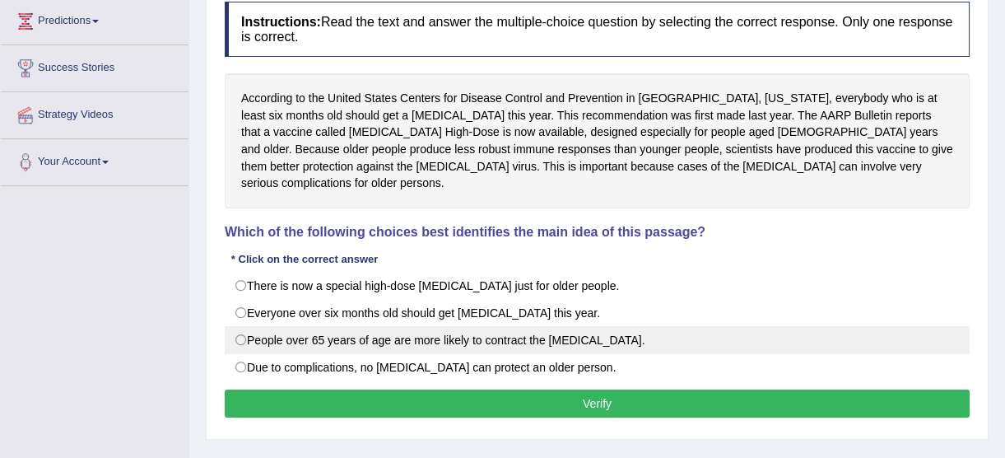
click at [319, 326] on label "People over 65 years of age are more likely to contract the [MEDICAL_DATA]." at bounding box center [597, 340] width 745 height 28
radio input "true"
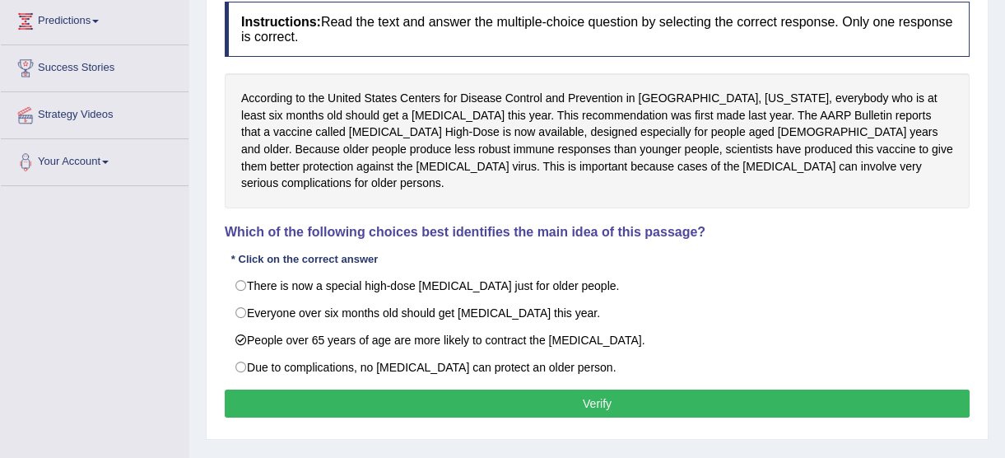
click at [739, 389] on button "Verify" at bounding box center [597, 403] width 745 height 28
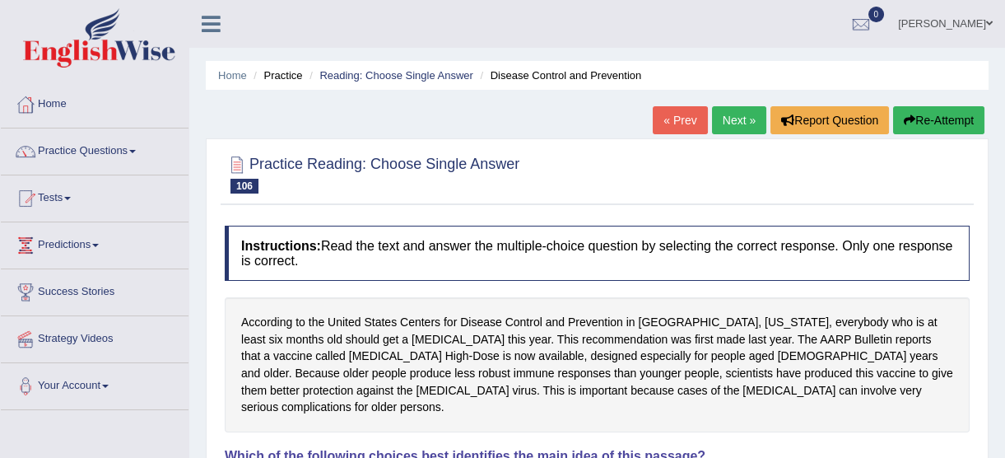
click at [910, 122] on icon "button" at bounding box center [910, 120] width 12 height 12
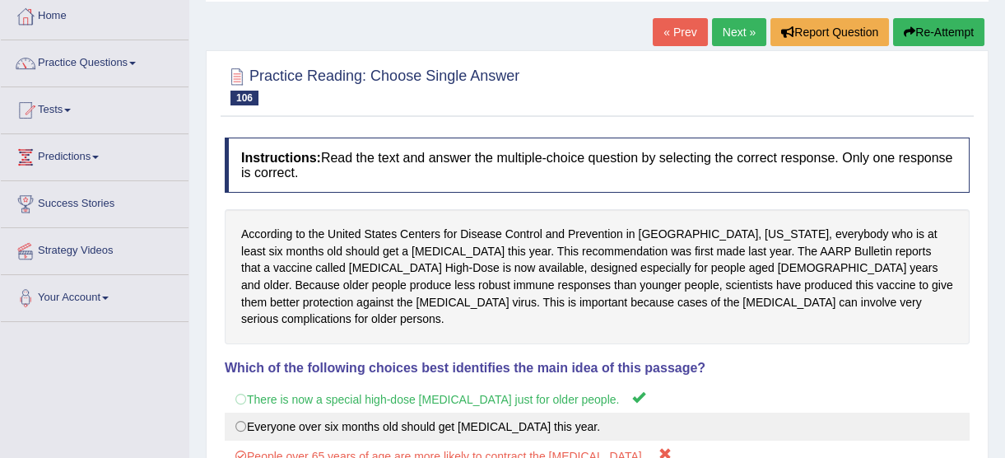
scroll to position [224, 0]
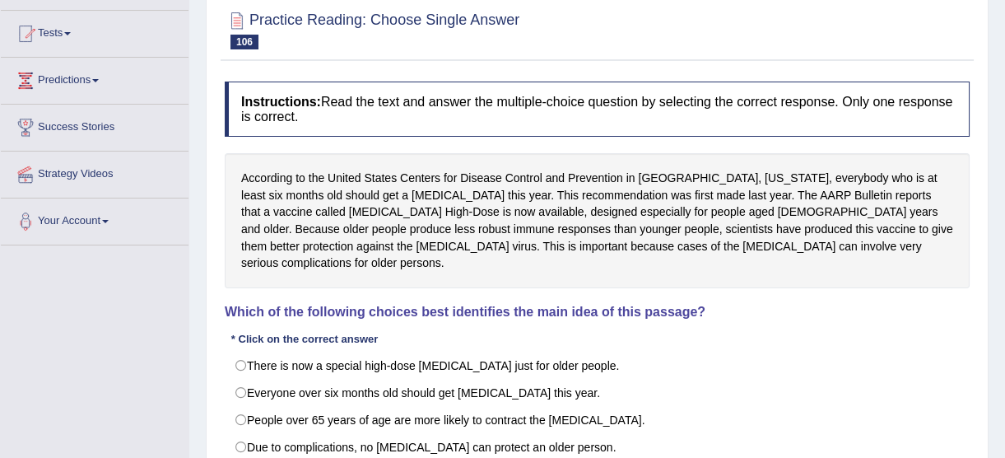
scroll to position [149, 0]
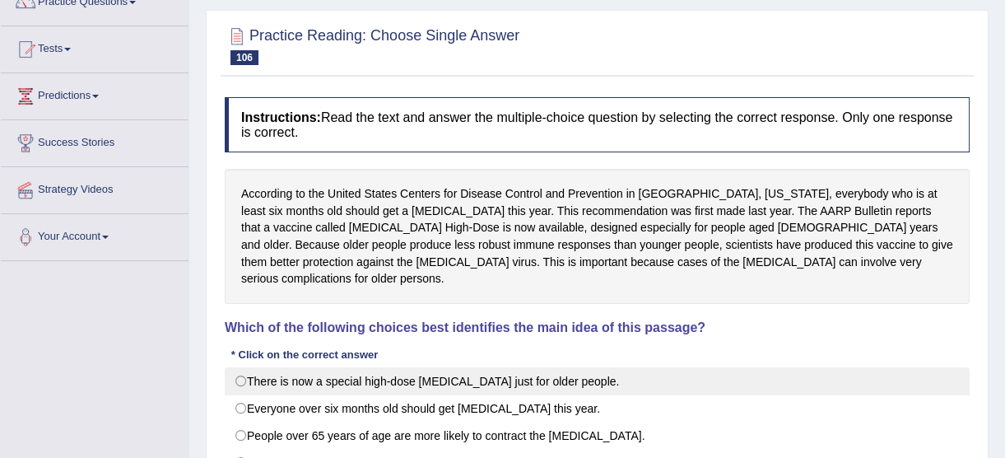
click at [237, 367] on label "There is now a special high-dose [MEDICAL_DATA] just for older people." at bounding box center [597, 381] width 745 height 28
radio input "true"
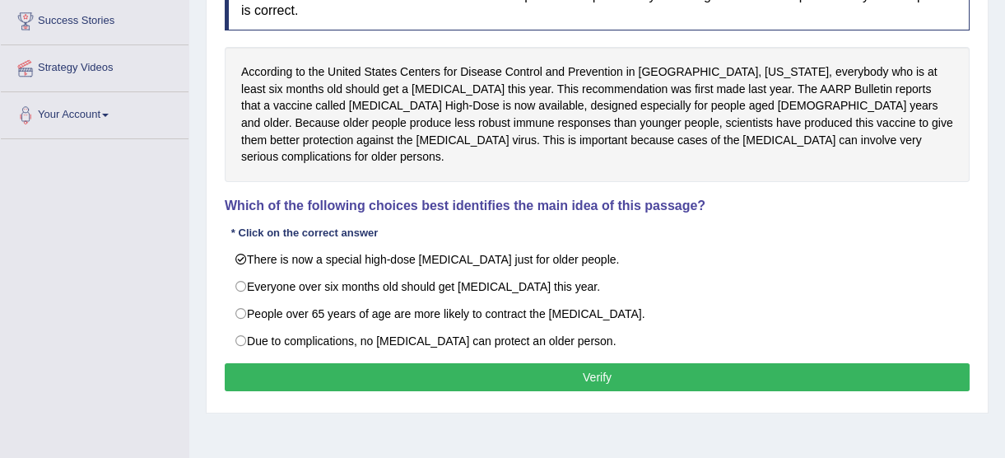
scroll to position [374, 0]
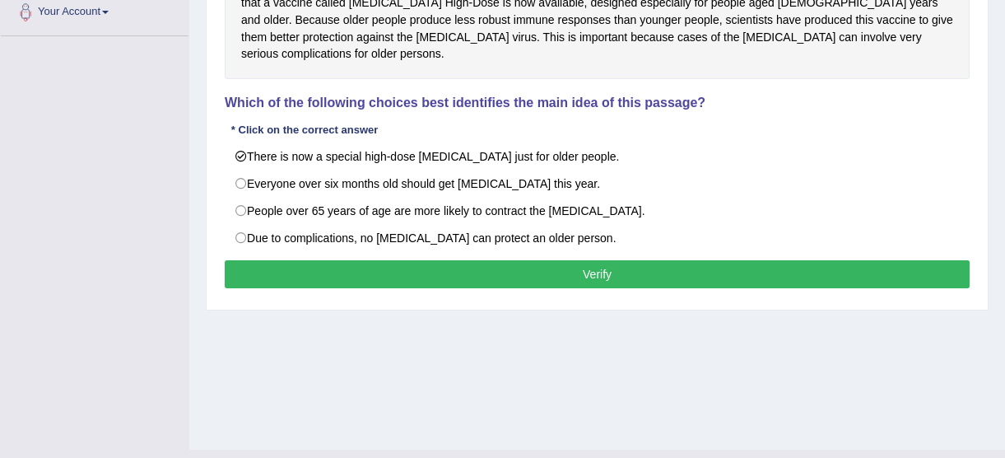
click at [694, 260] on button "Verify" at bounding box center [597, 274] width 745 height 28
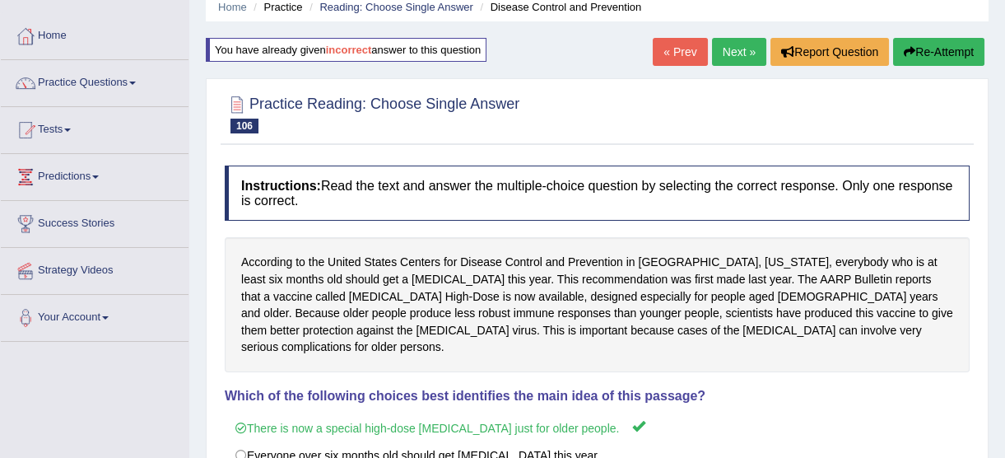
scroll to position [0, 0]
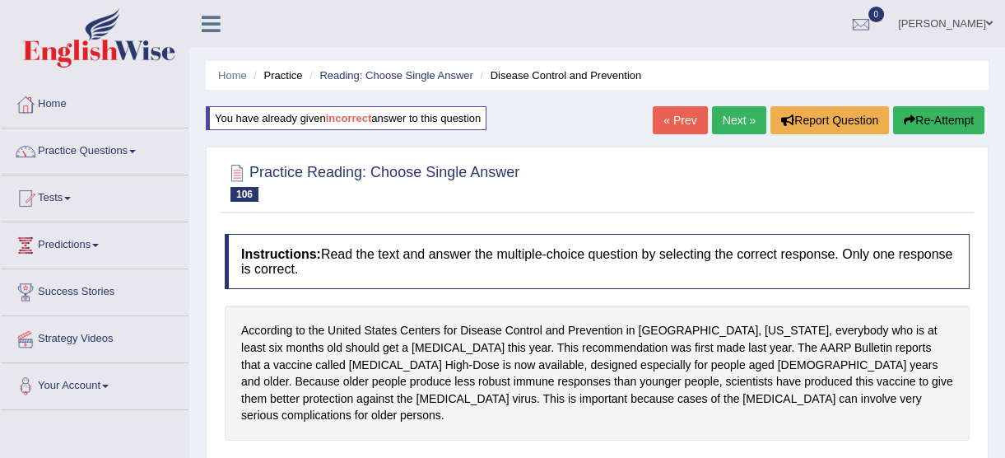
click at [749, 123] on link "Next »" at bounding box center [739, 120] width 54 height 28
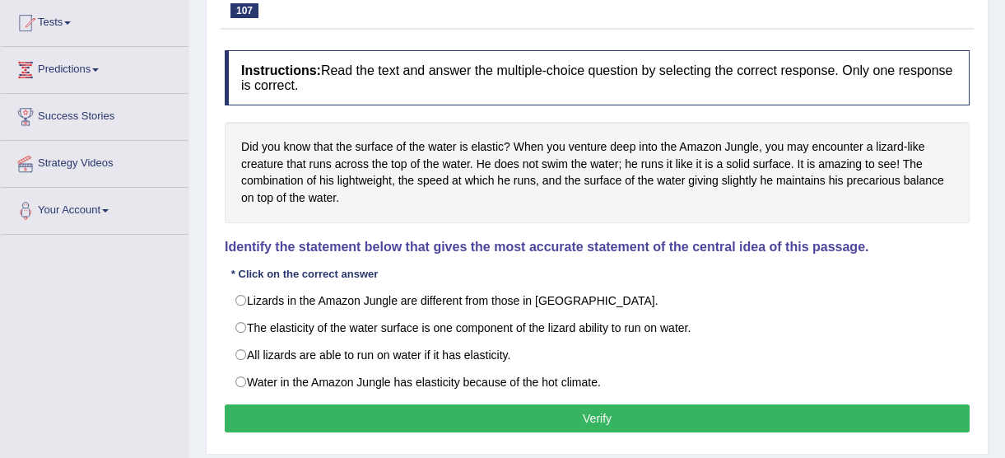
scroll to position [149, 0]
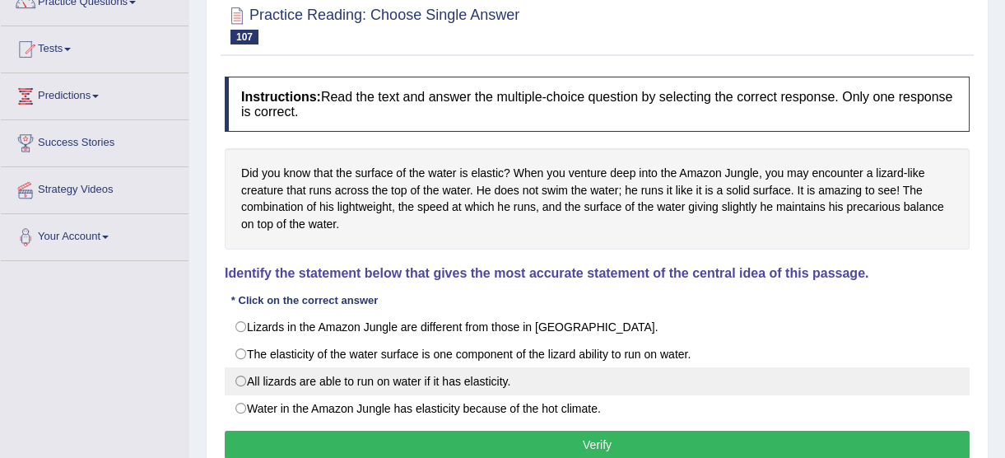
click at [243, 379] on label "All lizards are able to run on water if it has elasticity." at bounding box center [597, 381] width 745 height 28
radio input "true"
click at [240, 378] on label "All lizards are able to run on water if it has elasticity." at bounding box center [597, 381] width 745 height 28
click at [240, 379] on label "All lizards are able to run on water if it has elasticity." at bounding box center [597, 381] width 745 height 28
click at [241, 379] on label "All lizards are able to run on water if it has elasticity." at bounding box center [597, 381] width 745 height 28
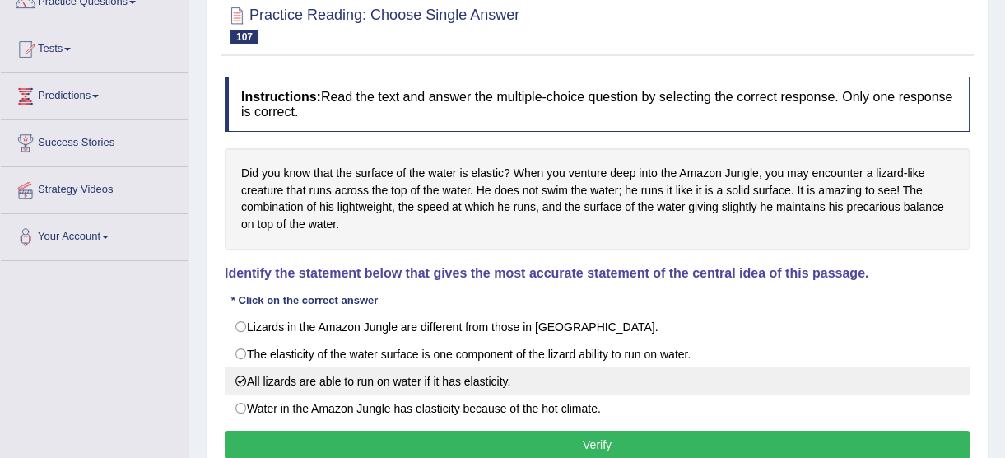
click at [241, 377] on label "All lizards are able to run on water if it has elasticity." at bounding box center [597, 381] width 745 height 28
click at [242, 377] on label "All lizards are able to run on water if it has elasticity." at bounding box center [597, 381] width 745 height 28
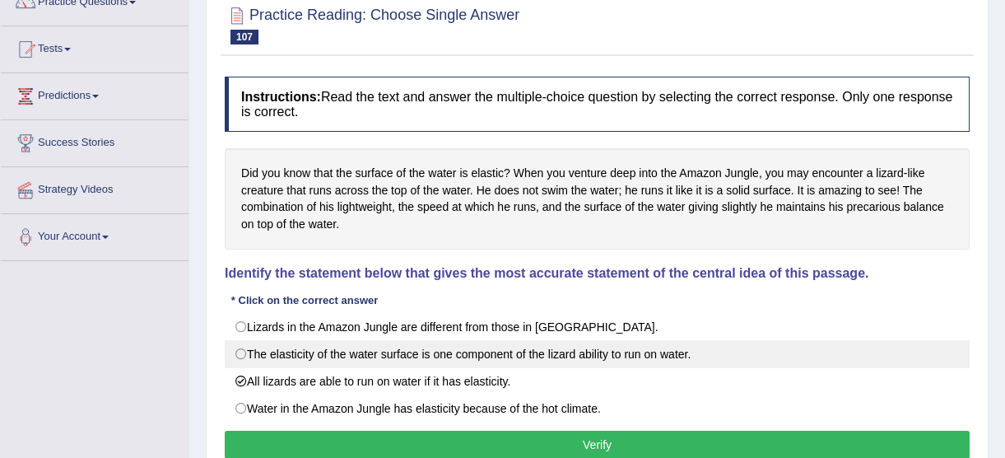
click at [242, 352] on label "The elasticity of the water surface is one component of the lizard ability to r…" at bounding box center [597, 354] width 745 height 28
radio input "true"
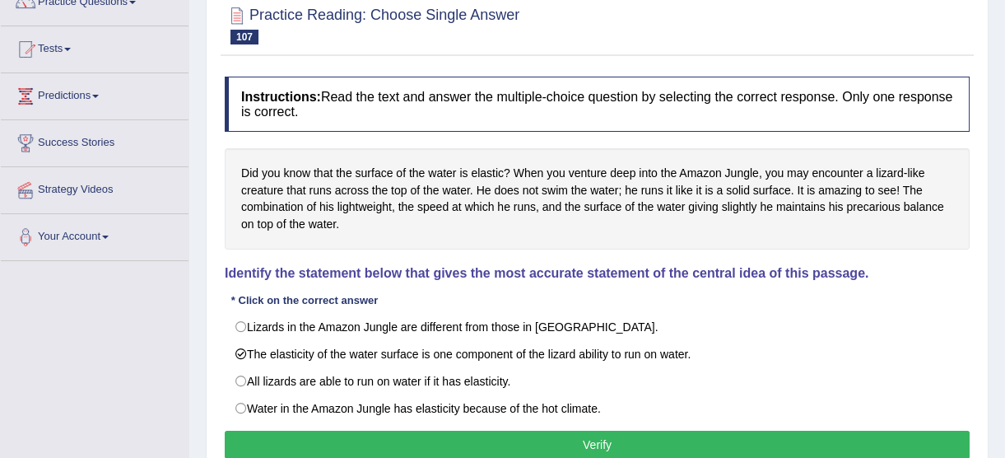
click at [696, 427] on div "Instructions: Read the text and answer the multiple-choice question by selectin…" at bounding box center [597, 269] width 753 height 403
click at [687, 436] on button "Verify" at bounding box center [597, 445] width 745 height 28
